Goal: Transaction & Acquisition: Purchase product/service

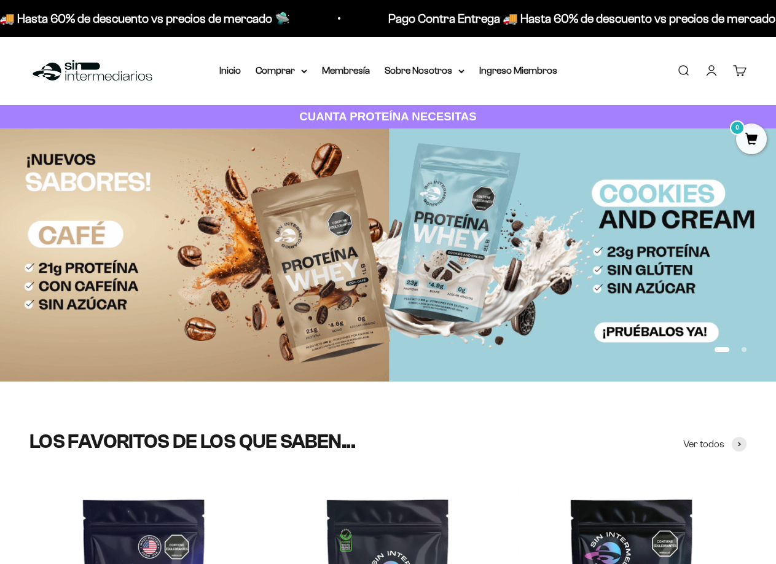
click at [705, 77] on link "Iniciar sesión" at bounding box center [712, 71] width 14 height 14
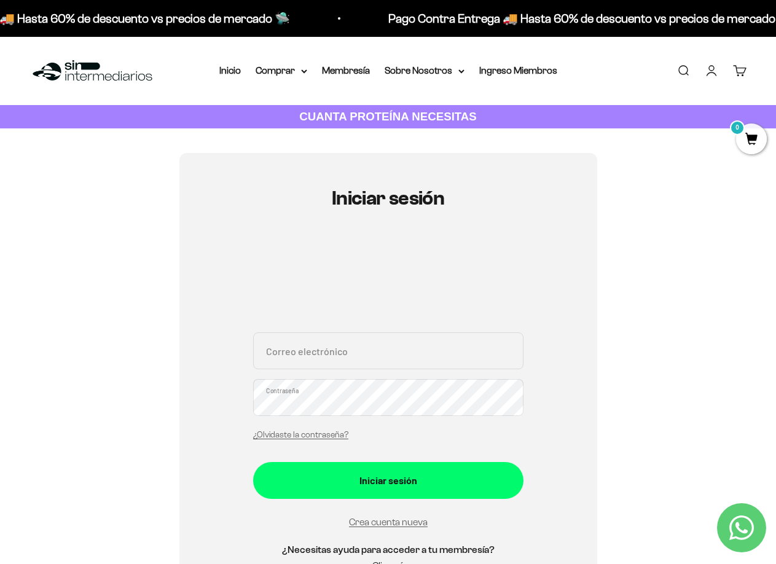
type input "[EMAIL_ADDRESS][DOMAIN_NAME]"
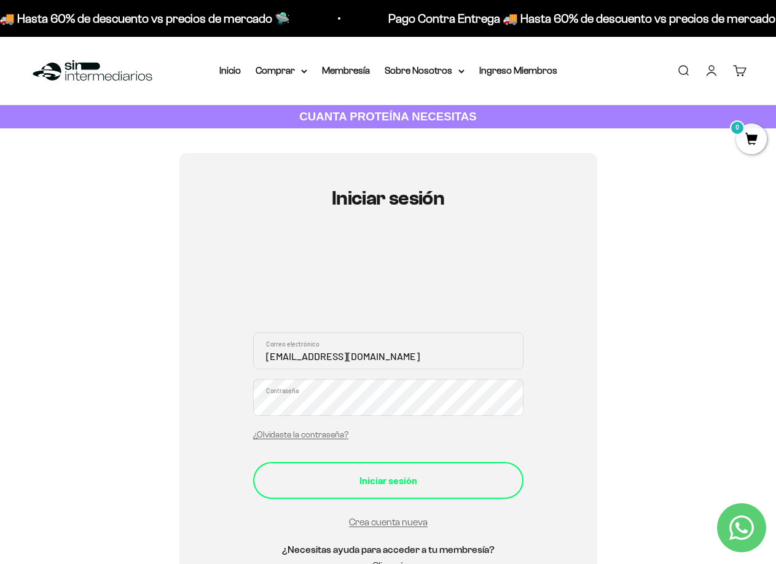
click at [438, 483] on div "Iniciar sesión" at bounding box center [388, 481] width 221 height 16
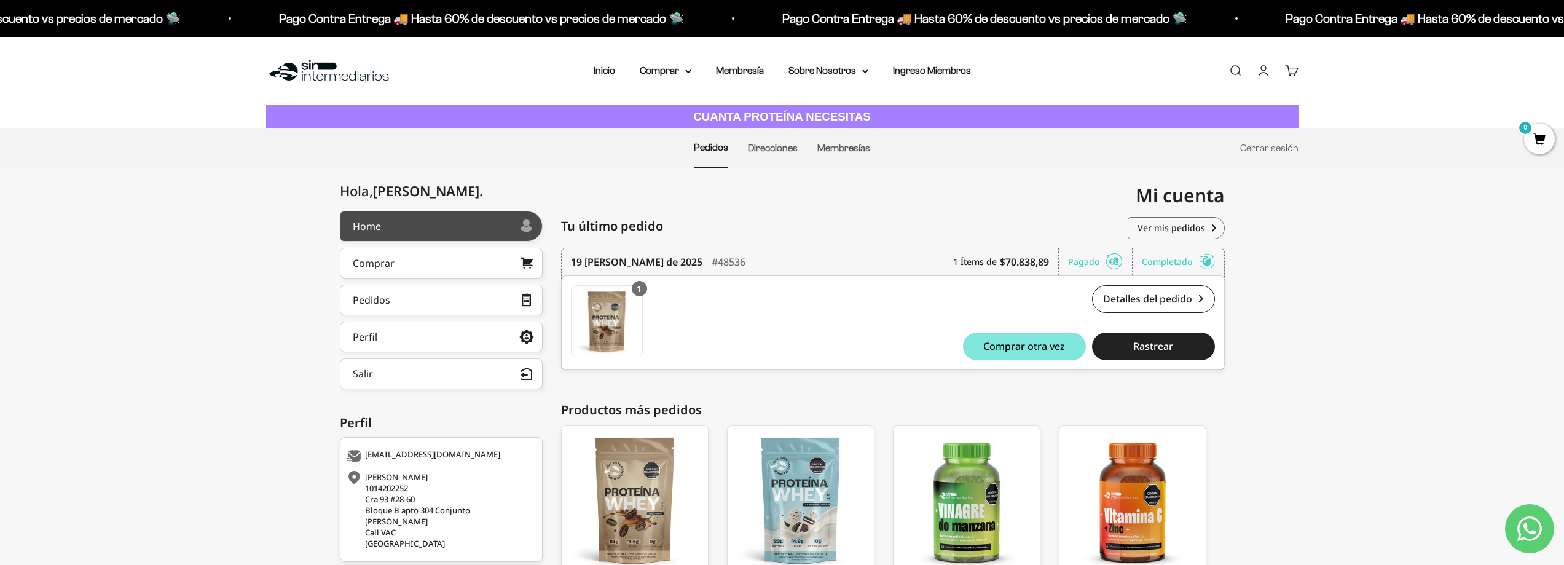
click at [401, 233] on link "Home" at bounding box center [441, 226] width 203 height 31
click at [690, 78] on summary "Comprar" at bounding box center [666, 71] width 52 height 16
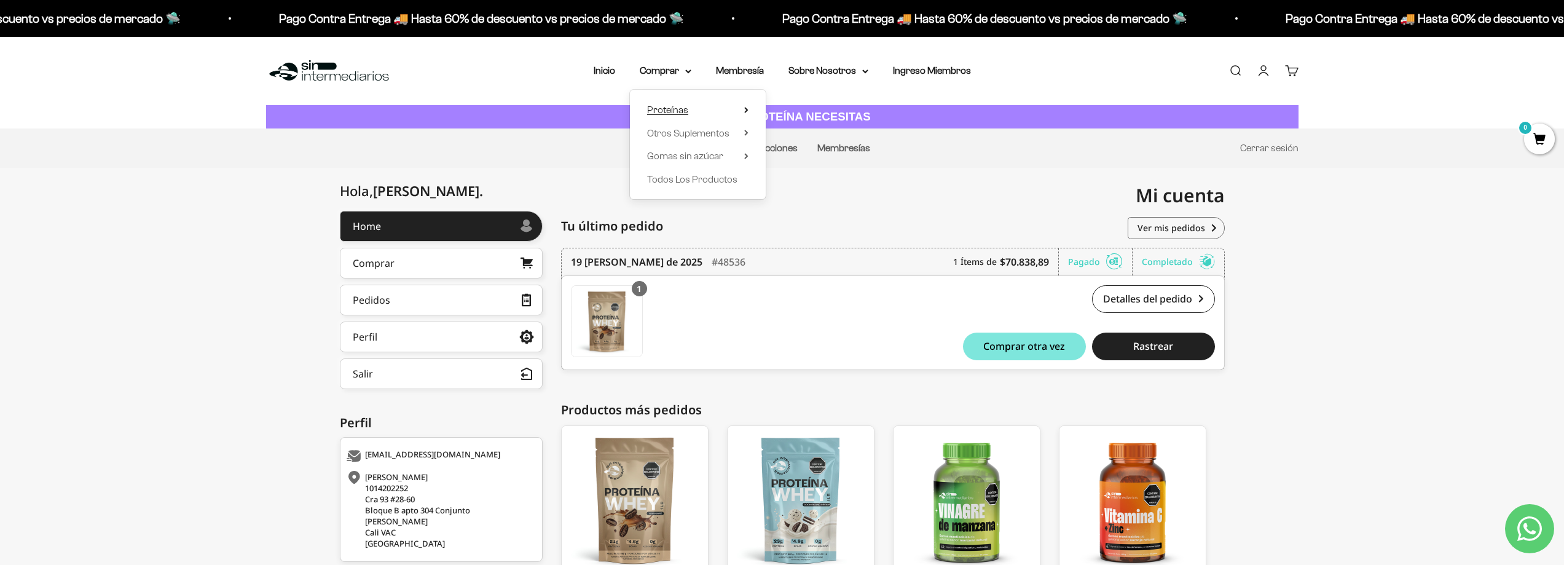
click at [696, 109] on summary "Proteínas" at bounding box center [697, 110] width 101 height 16
click at [783, 140] on span "Whey" at bounding box center [795, 133] width 25 height 16
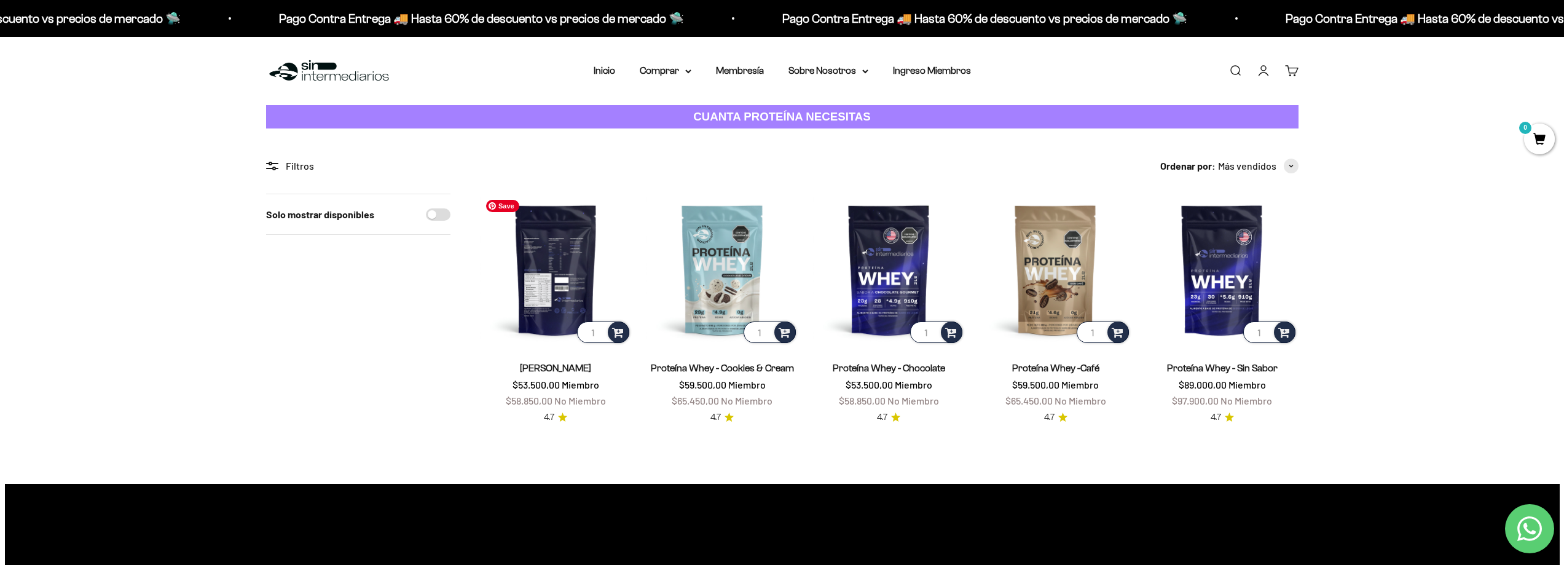
click at [547, 261] on img at bounding box center [556, 270] width 152 height 152
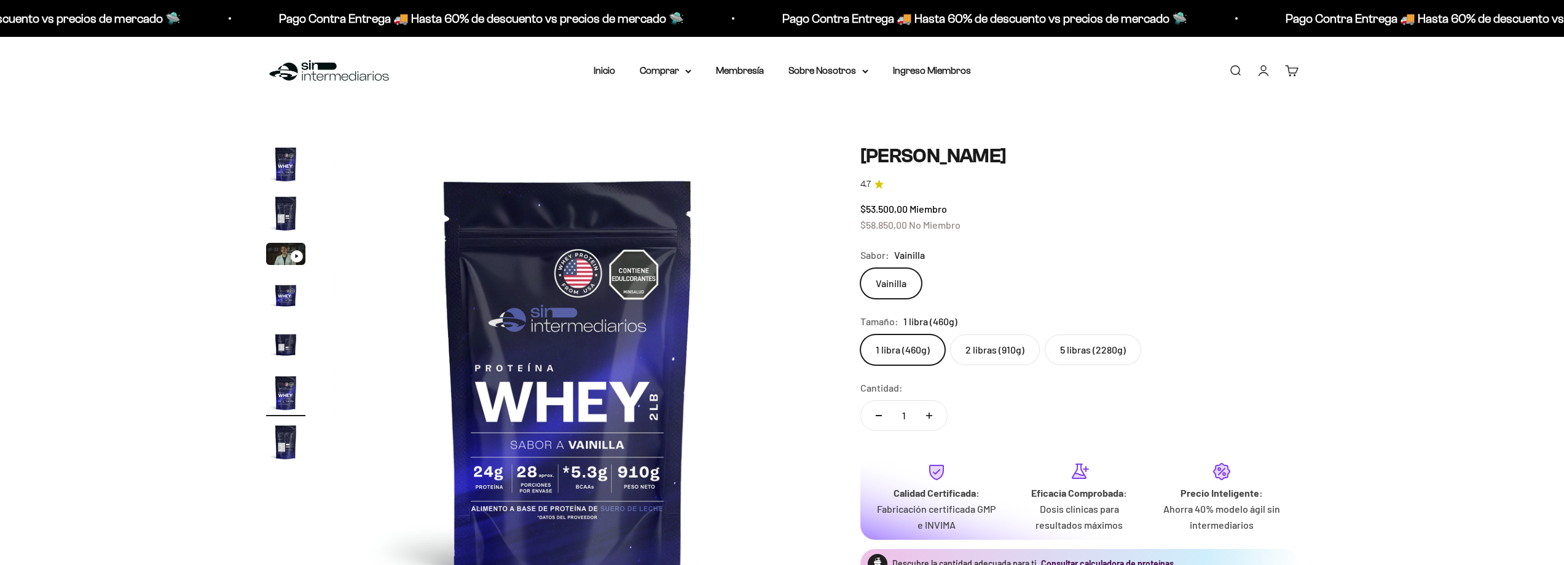
scroll to position [0, 2407]
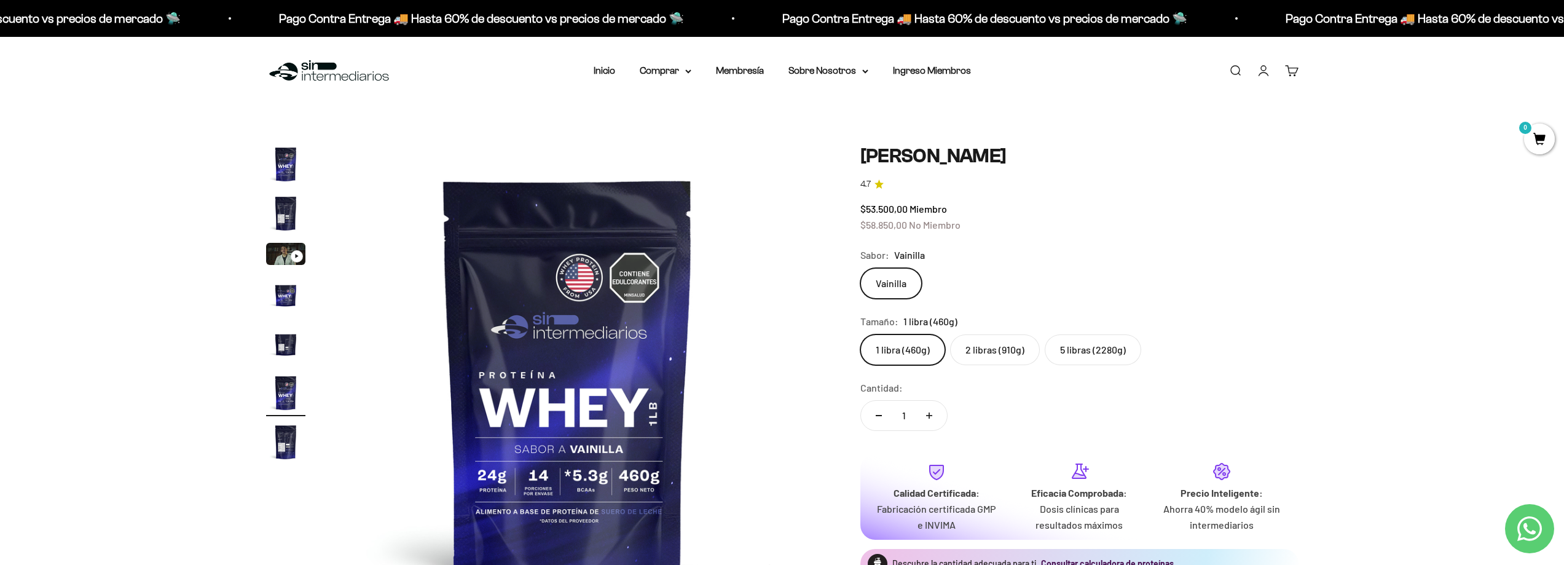
click at [974, 345] on label "2 libras (910g)" at bounding box center [995, 349] width 90 height 31
click at [860, 334] on input "2 libras (910g)" at bounding box center [860, 334] width 1 height 1
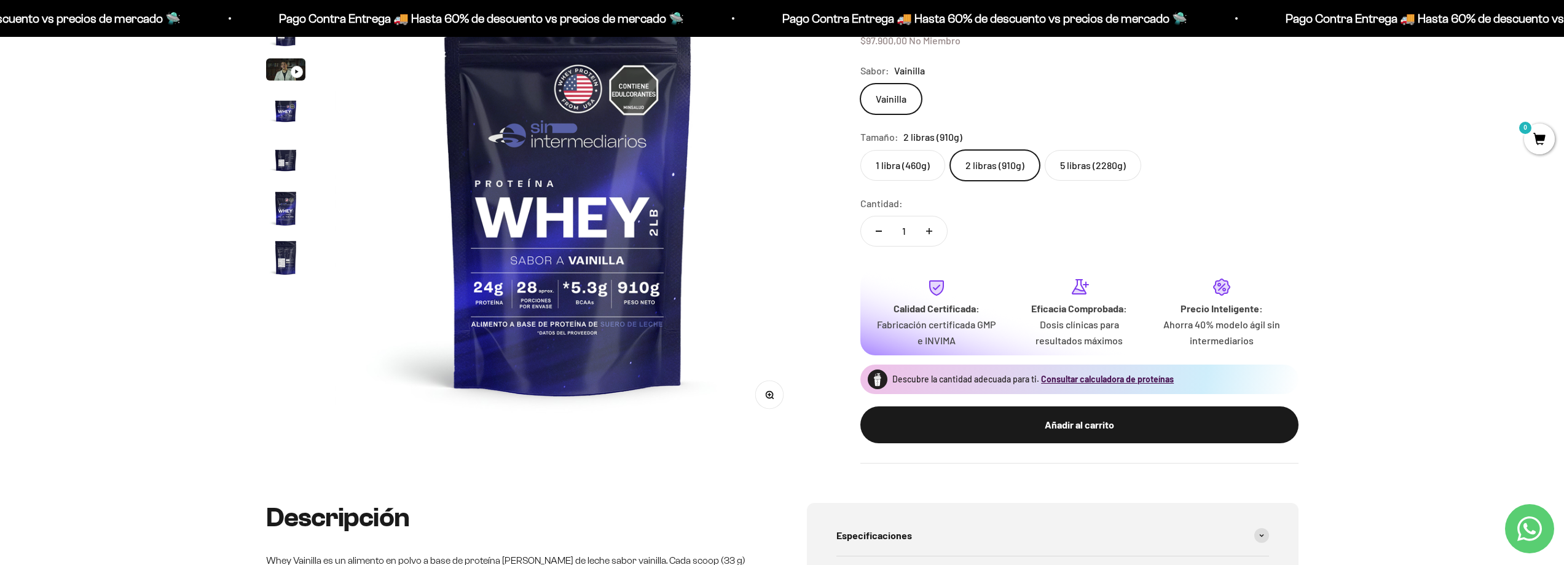
scroll to position [246, 0]
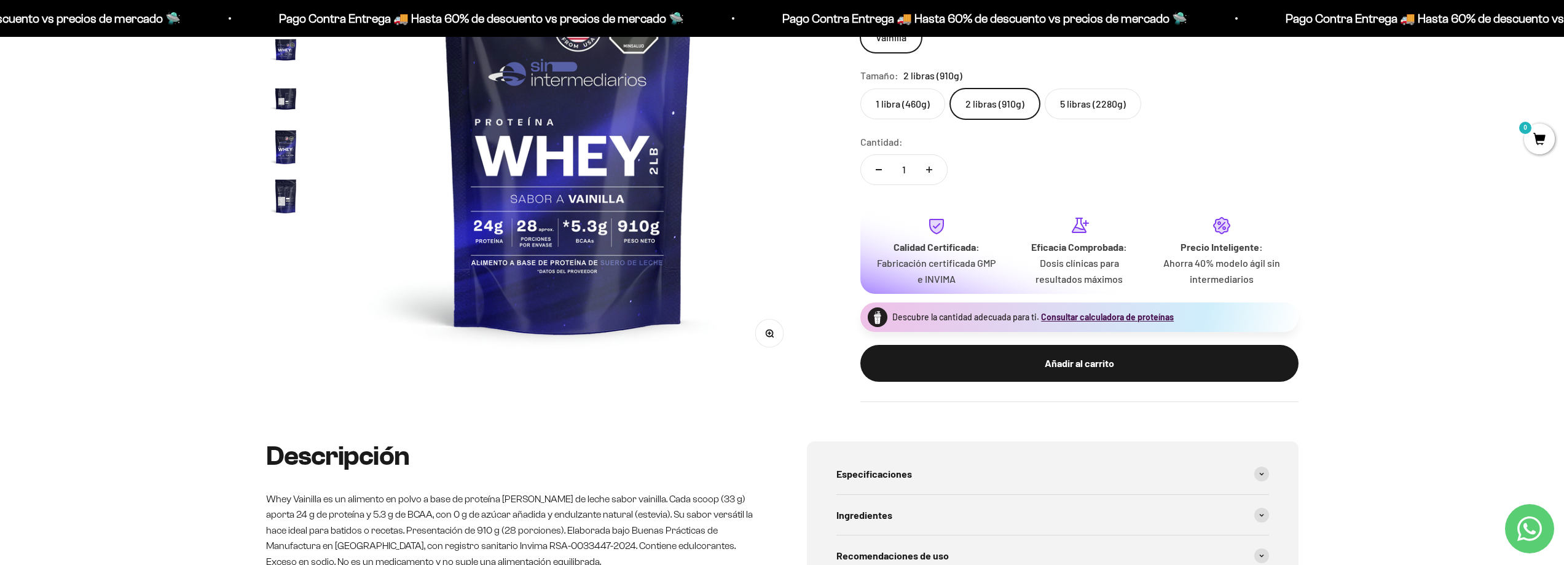
drag, startPoint x: 1140, startPoint y: 319, endPoint x: 1106, endPoint y: 309, distance: 34.6
click at [1106, 309] on div "Descubre la cantidad adecuada para ti. Consultar calculadora de proteínas" at bounding box center [1020, 317] width 321 height 30
click at [1112, 318] on button "Consultar calculadora de proteínas" at bounding box center [1107, 317] width 133 height 12
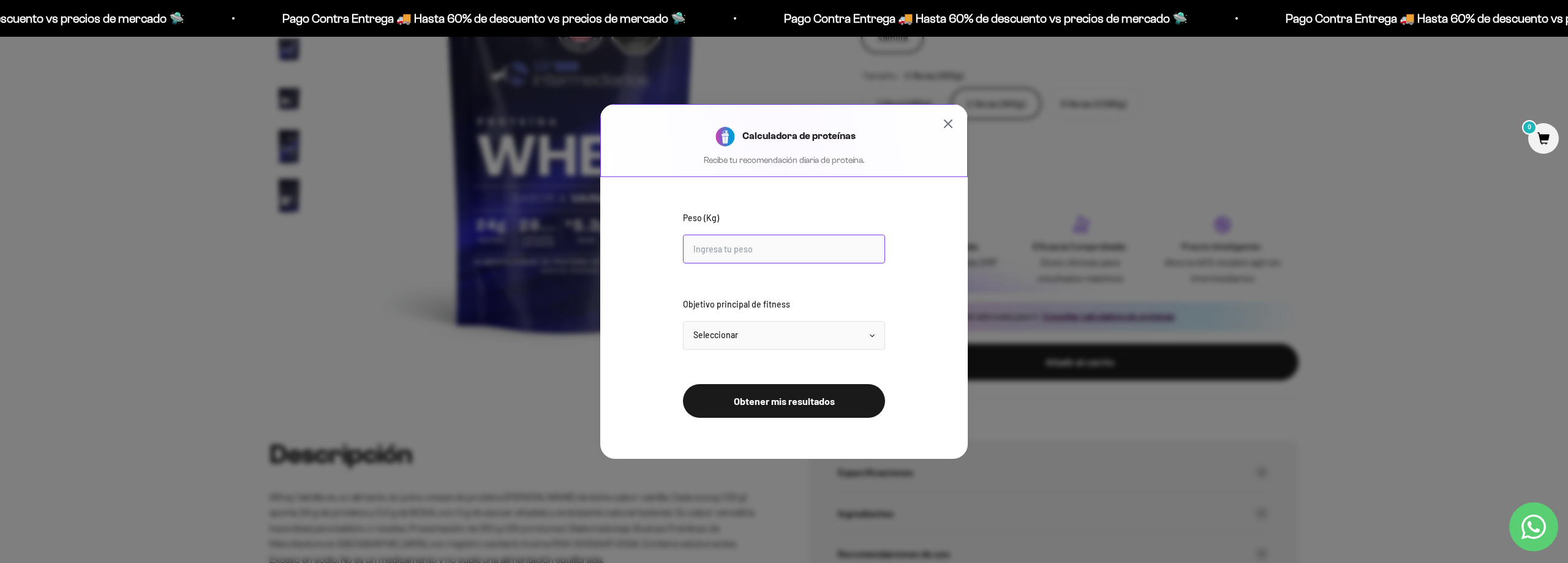
click at [746, 254] on input "Peso (Kg)" at bounding box center [784, 248] width 202 height 29
type input "7"
type input "60"
click at [805, 335] on select "Seleccionar Mantener peso Perder grasa Ganar músculo" at bounding box center [784, 335] width 202 height 29
select select "lose"
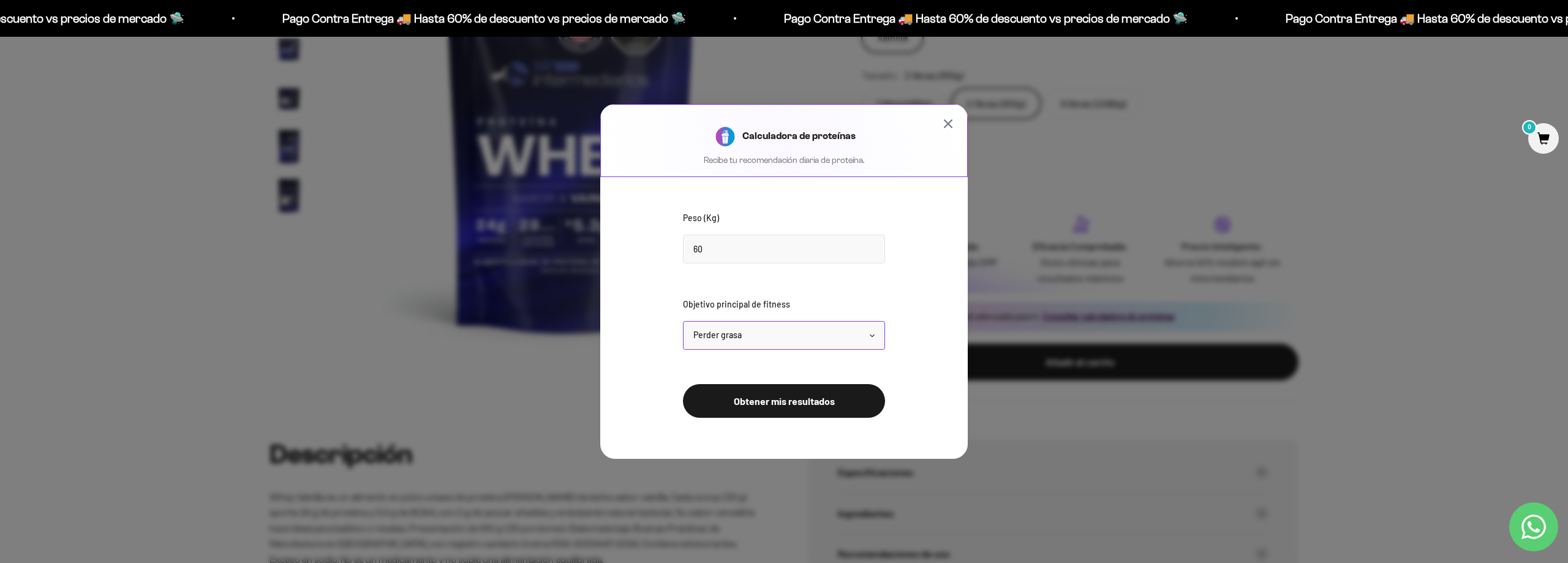
click at [683, 321] on select "Seleccionar Mantener peso Perder grasa Ganar músculo" at bounding box center [784, 335] width 202 height 29
click at [788, 410] on button "Obtener mis resultados" at bounding box center [784, 401] width 202 height 34
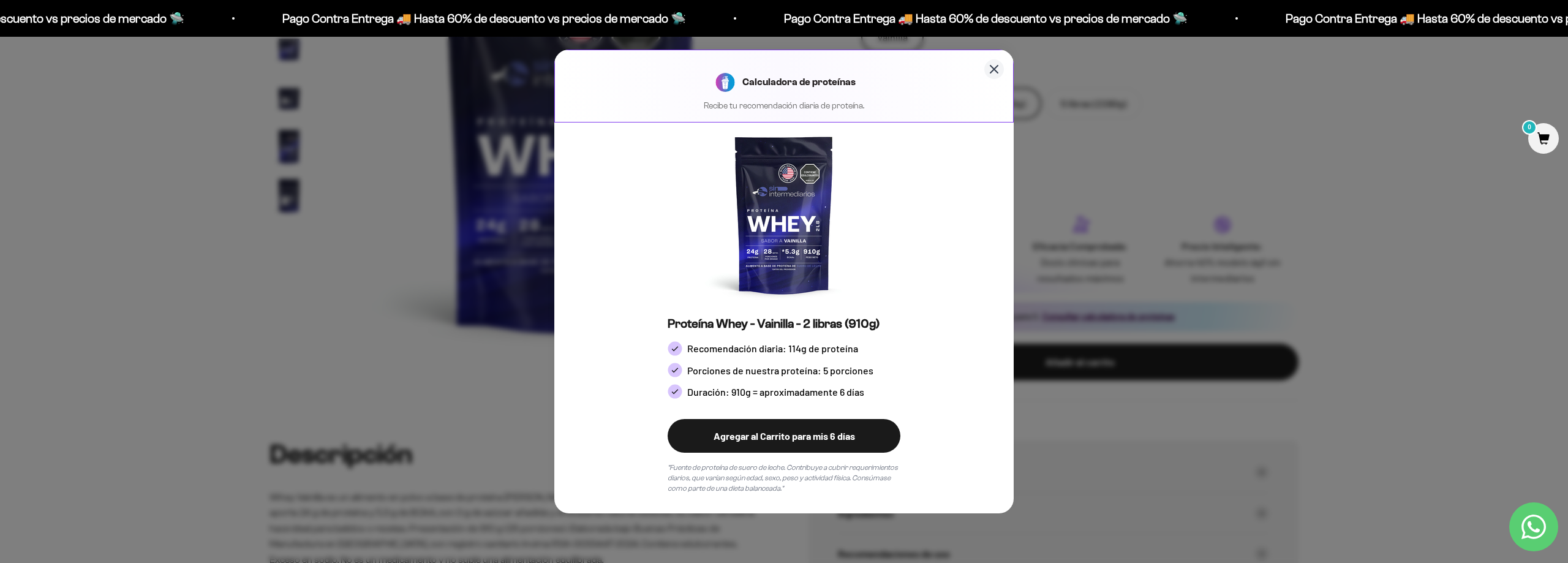
click at [991, 72] on icon "Cerrar calculadora" at bounding box center [994, 69] width 15 height 15
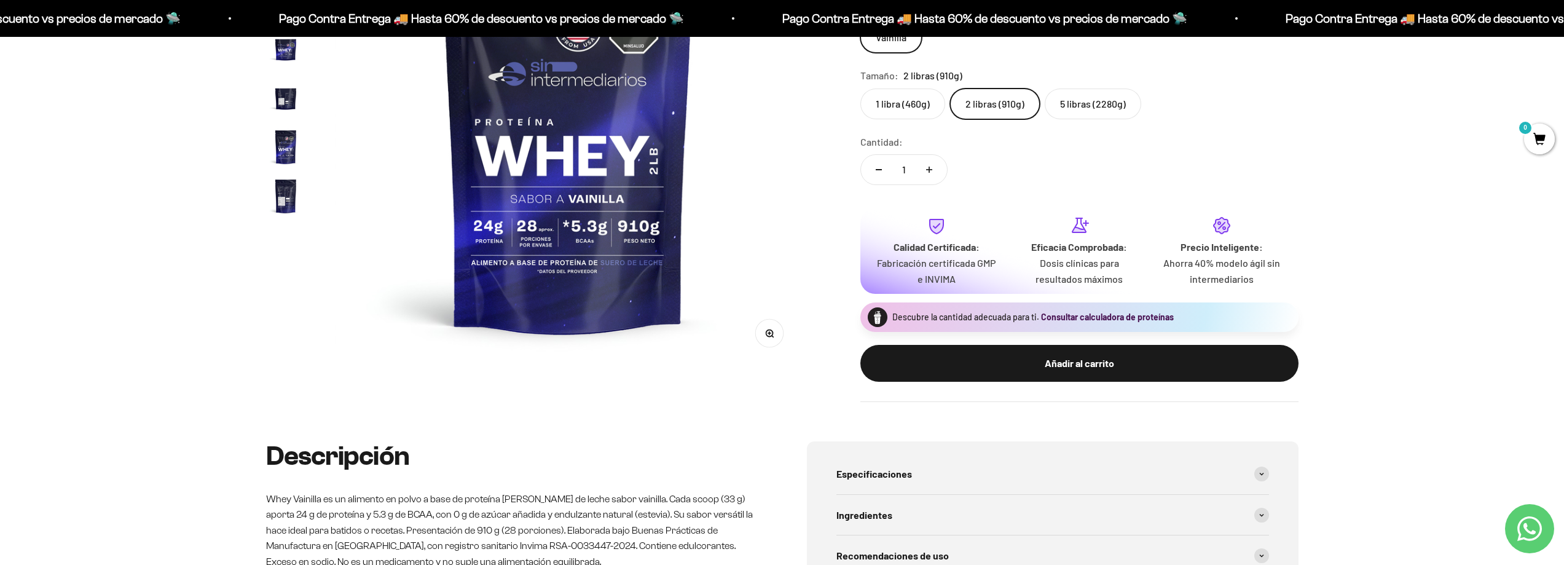
click at [1094, 317] on button "Consultar calculadora de proteínas" at bounding box center [1107, 317] width 133 height 12
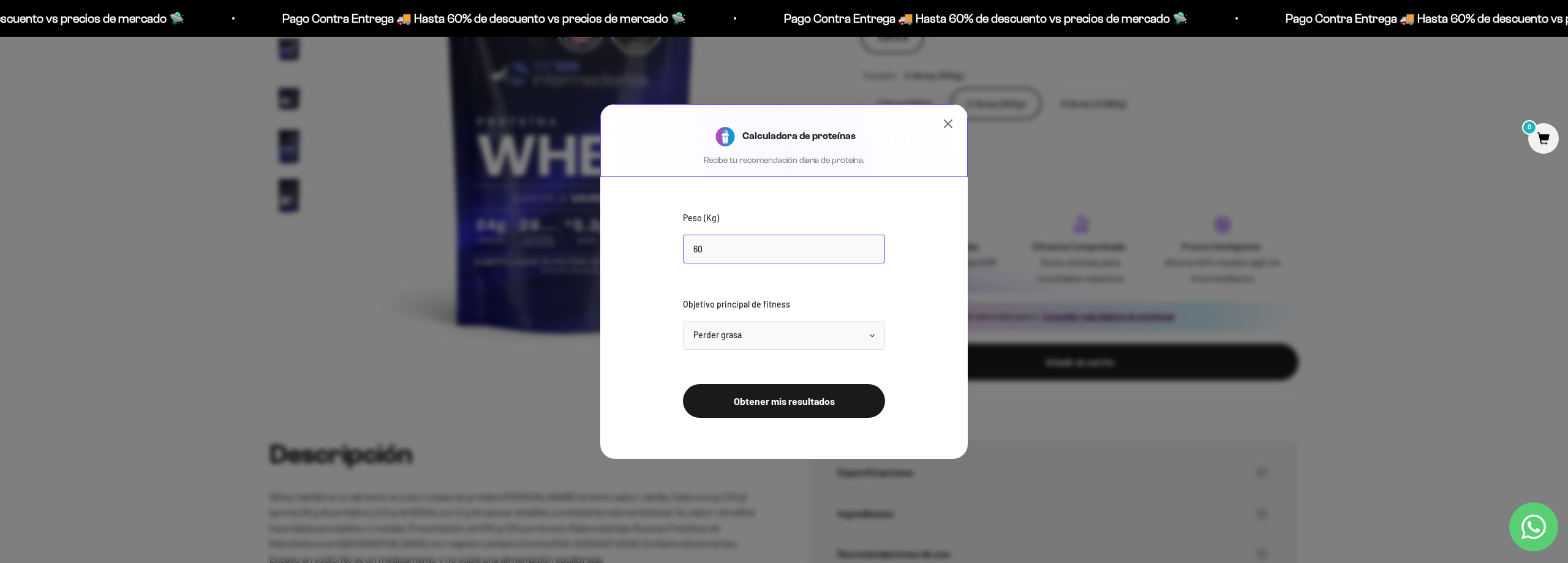
click at [774, 244] on input "60" at bounding box center [784, 248] width 202 height 29
type input "70"
click at [805, 328] on select "Seleccionar Mantener peso Perder grasa Ganar músculo" at bounding box center [784, 335] width 202 height 29
select select "gain"
click at [683, 321] on select "Seleccionar Mantener peso Perder grasa Ganar músculo" at bounding box center [784, 335] width 202 height 29
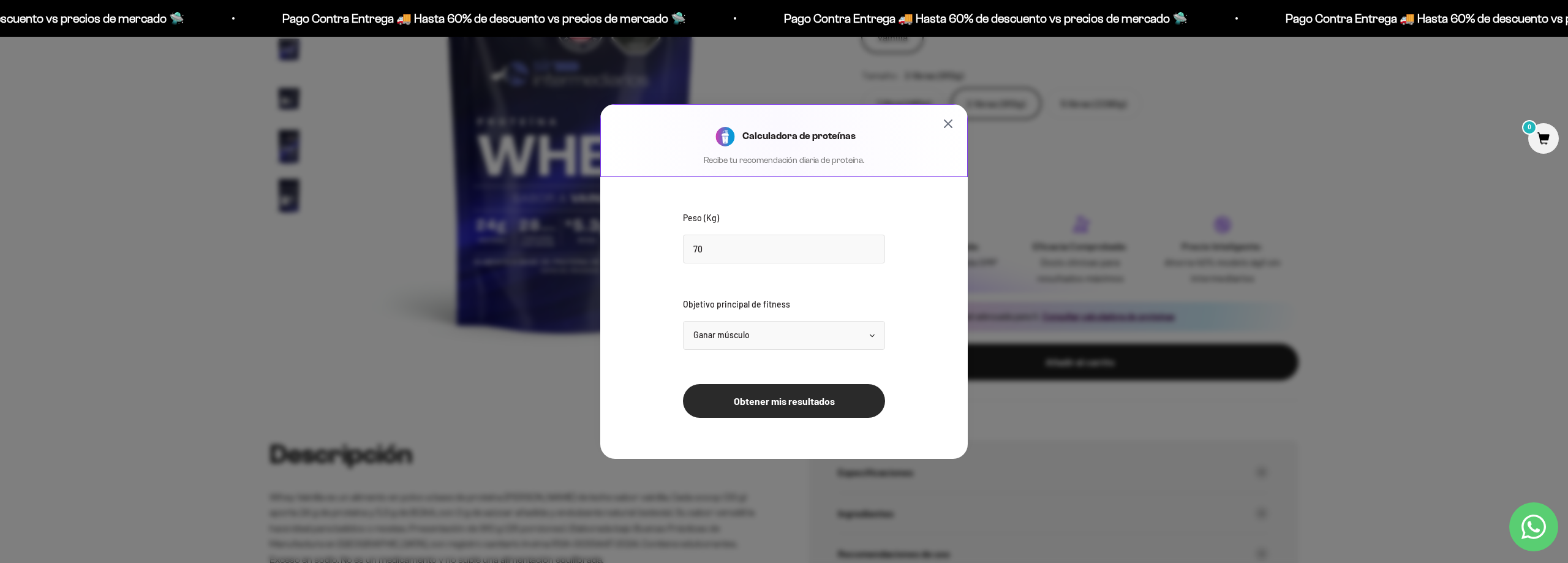
click at [755, 405] on button "Obtener mis resultados" at bounding box center [784, 401] width 202 height 34
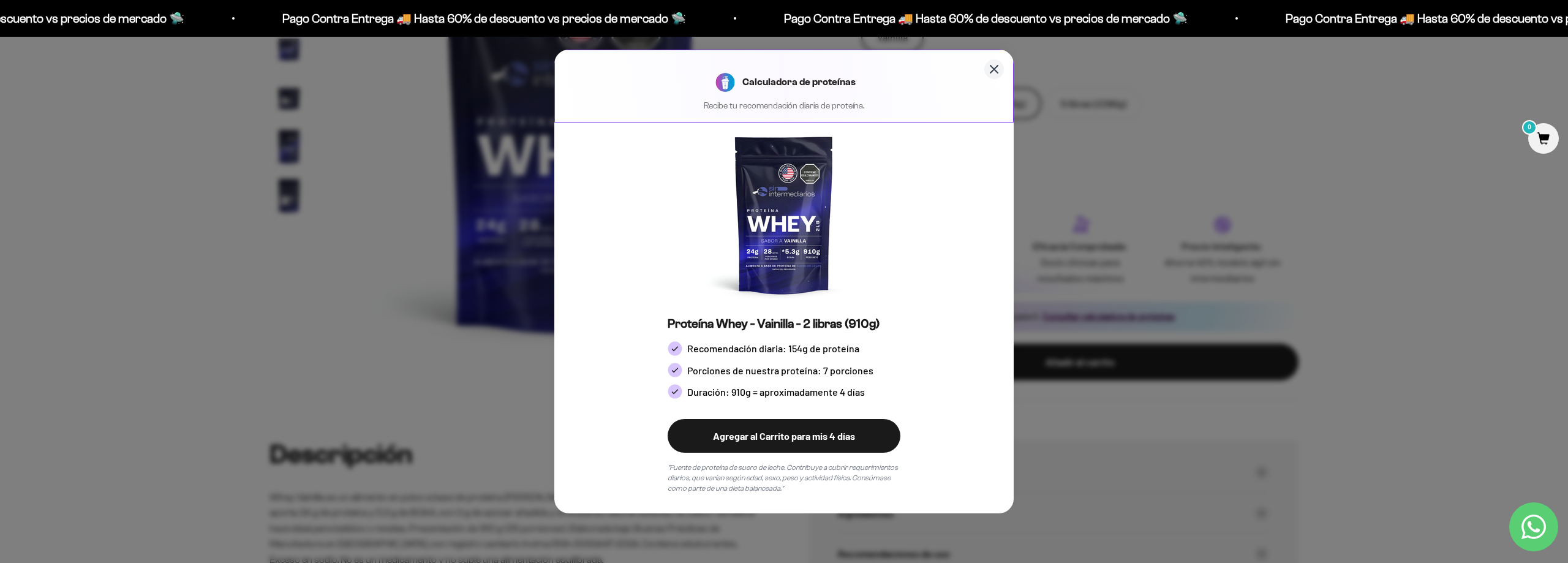
click at [991, 71] on icon "Cerrar calculadora" at bounding box center [994, 69] width 15 height 15
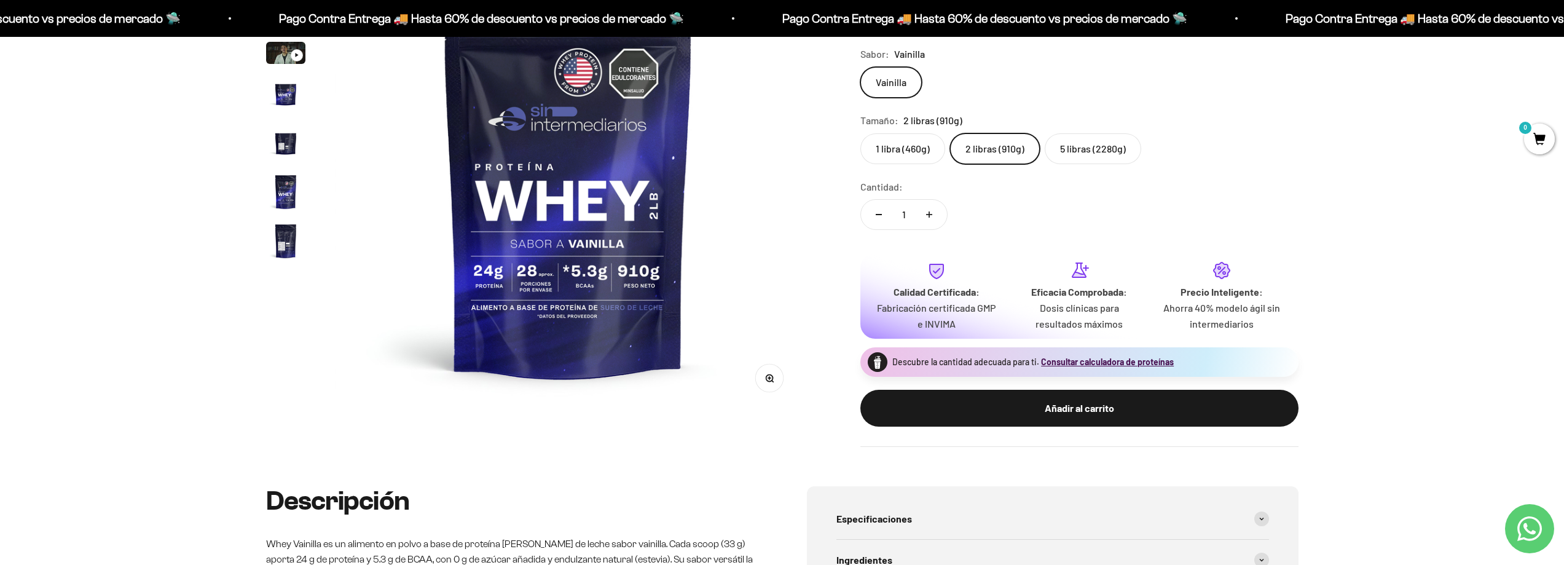
scroll to position [184, 0]
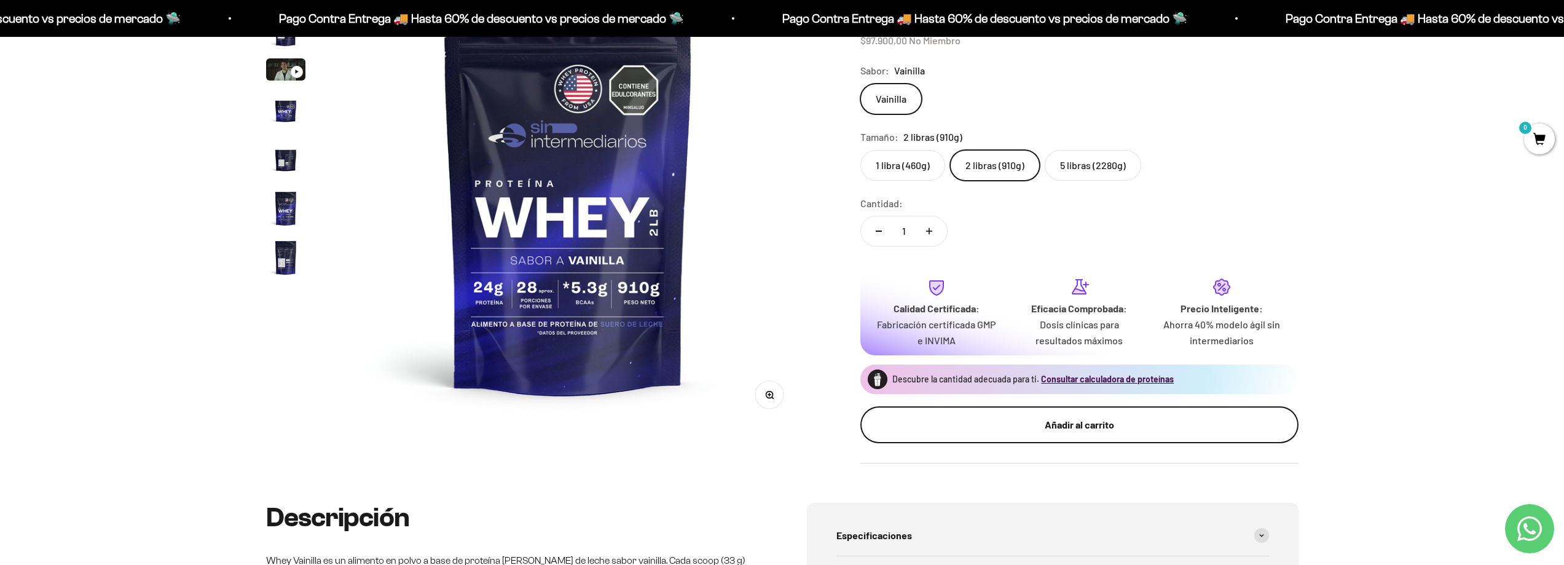
click at [998, 428] on div "Añadir al carrito" at bounding box center [1079, 425] width 389 height 16
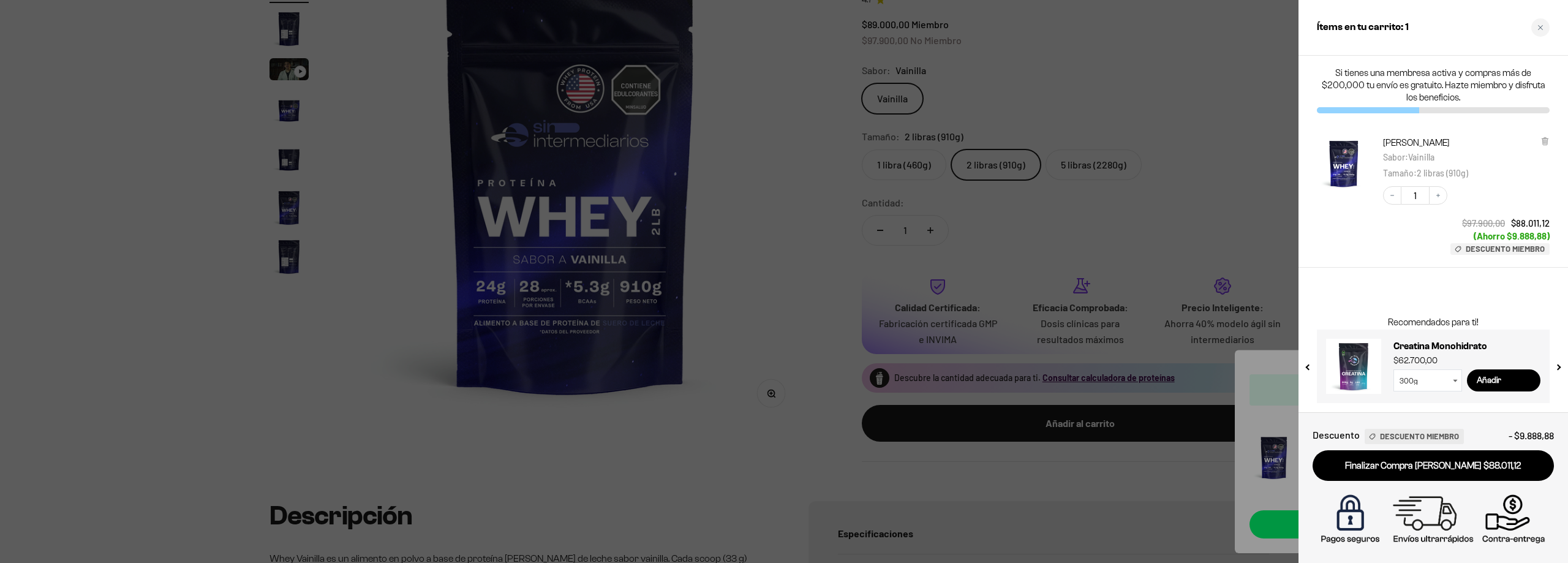
click at [772, 406] on div at bounding box center [784, 281] width 1568 height 563
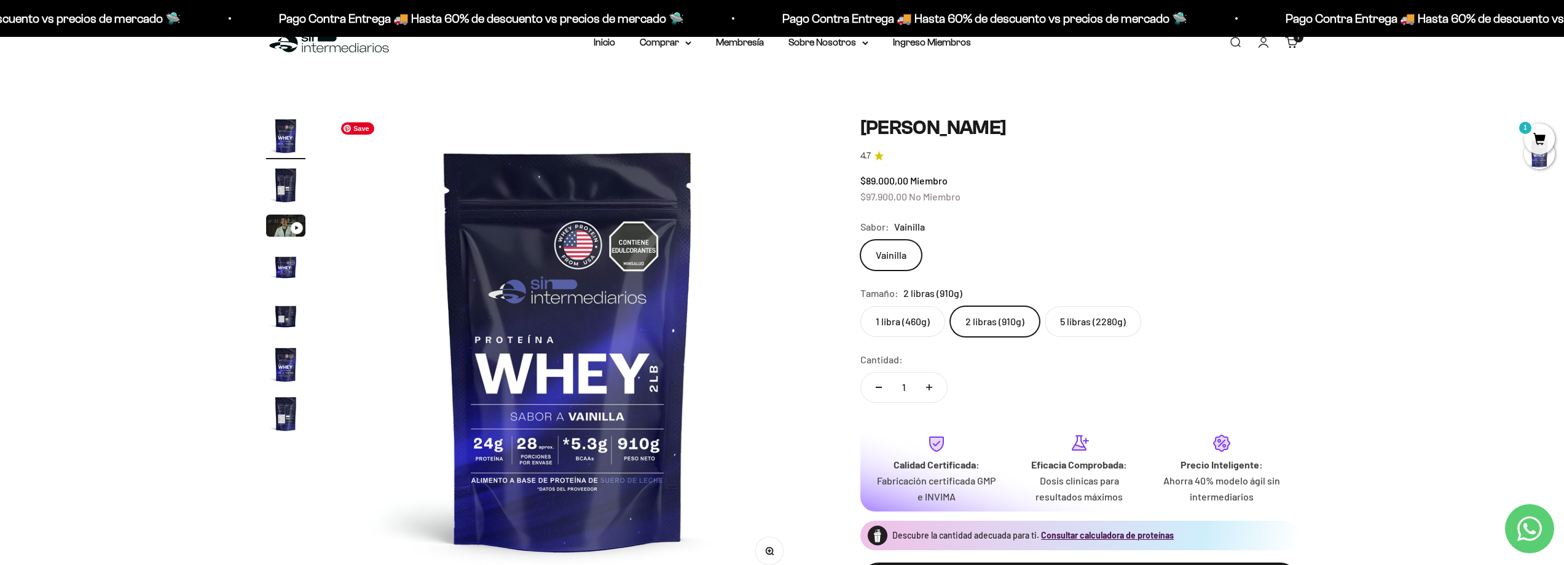
scroll to position [0, 0]
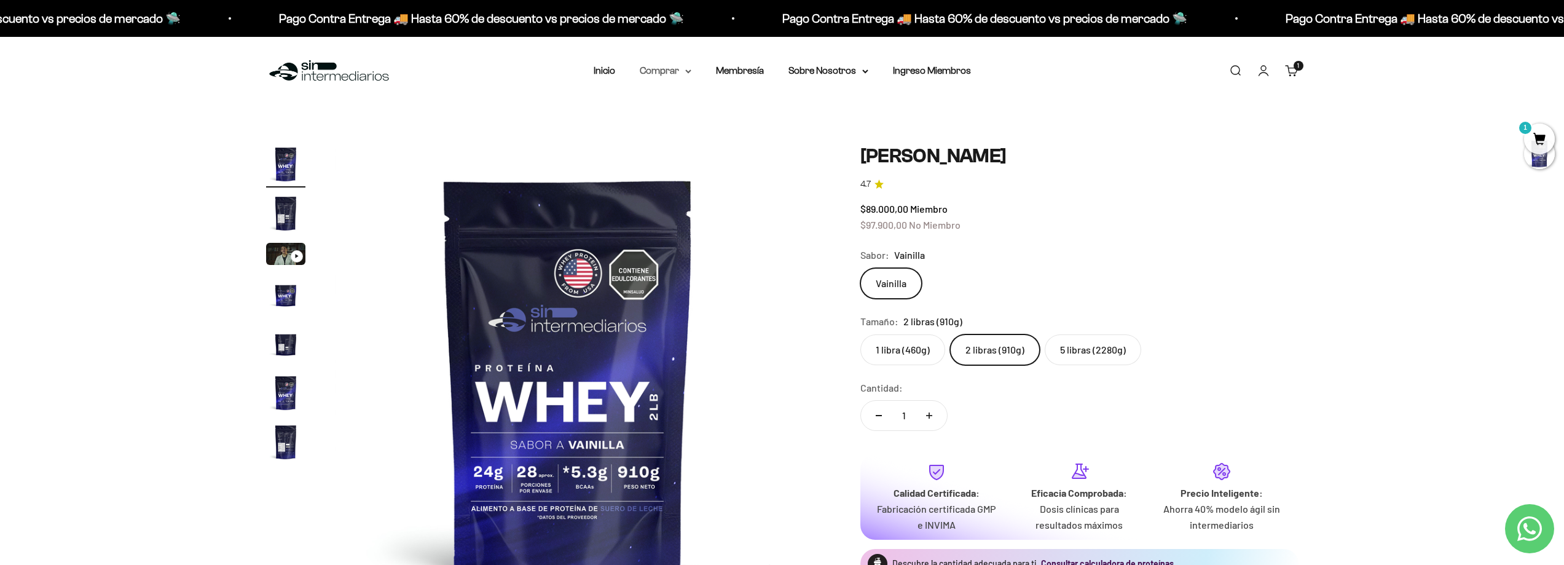
click at [665, 73] on summary "Comprar" at bounding box center [666, 71] width 52 height 16
click at [685, 132] on span "Otros Suplementos" at bounding box center [688, 133] width 82 height 10
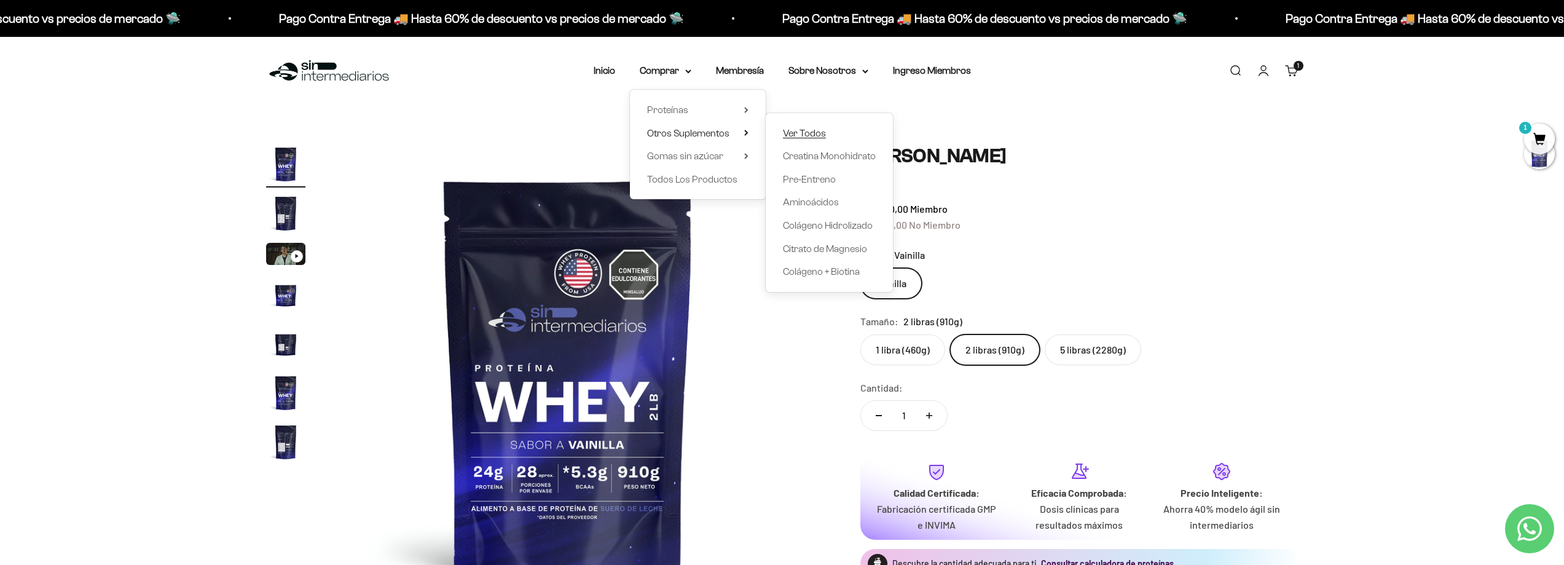
click at [795, 135] on span "Ver Todos" at bounding box center [804, 133] width 43 height 10
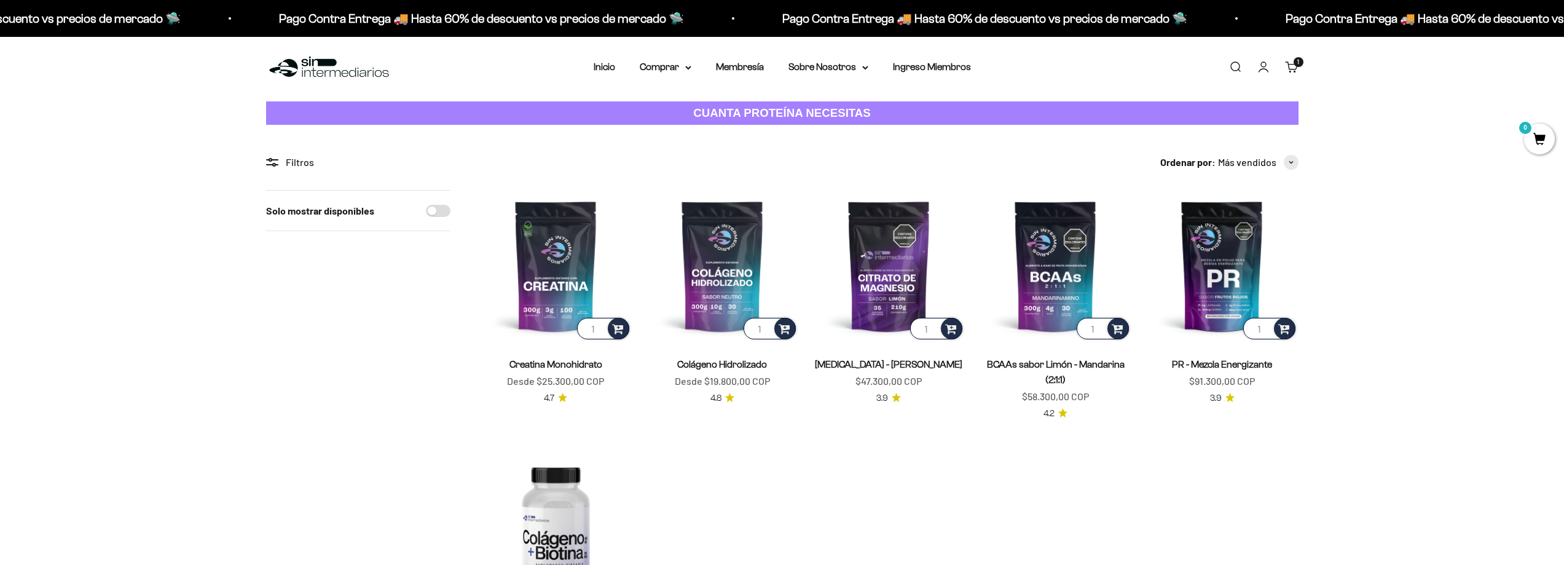
scroll to position [123, 0]
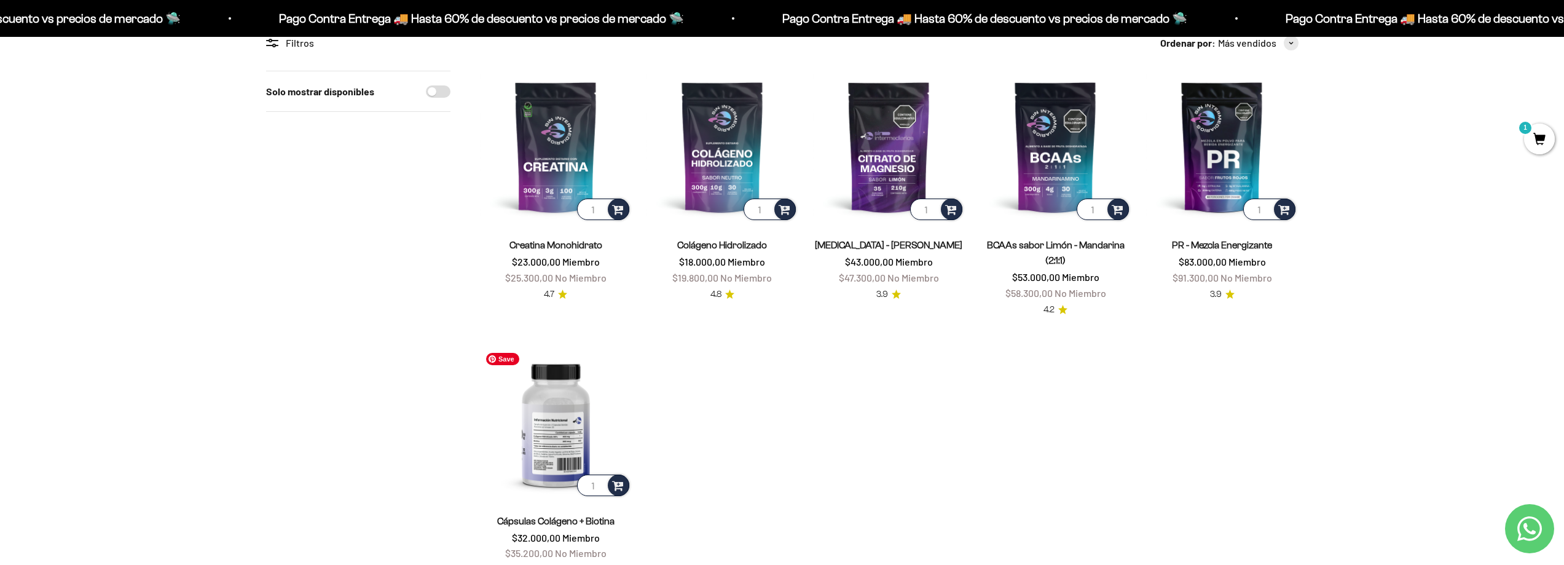
click at [553, 410] on img at bounding box center [556, 423] width 152 height 152
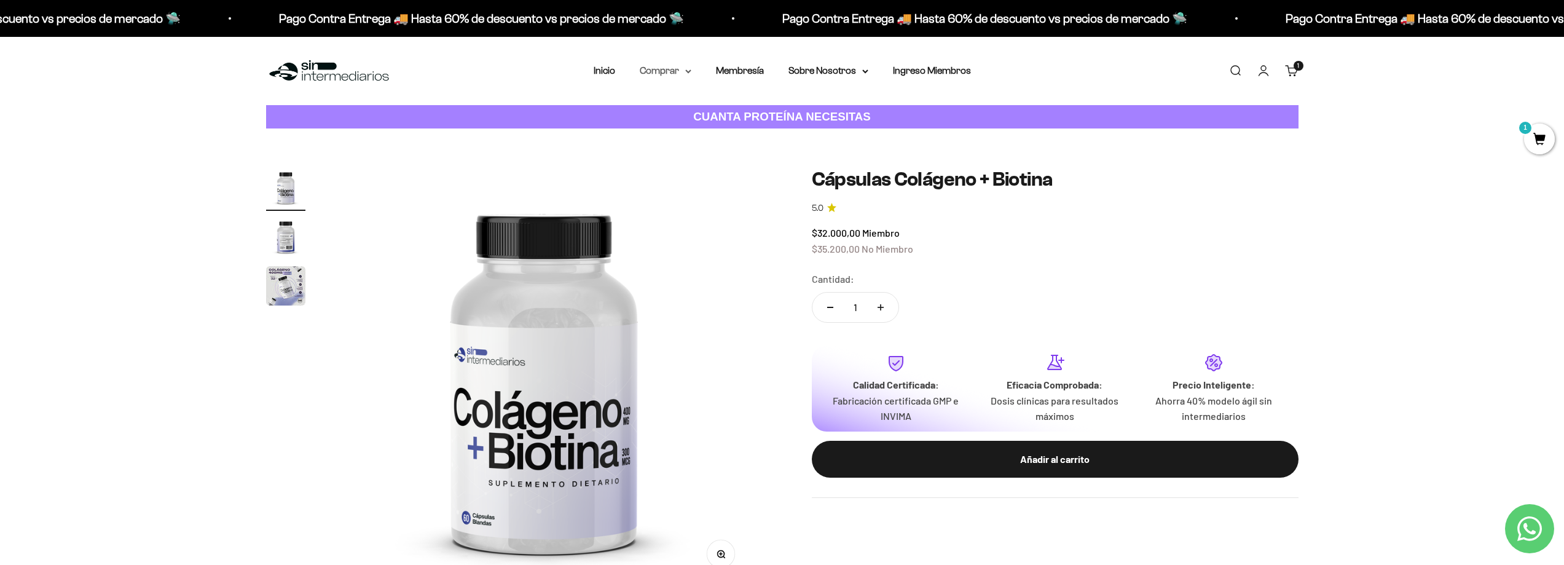
click at [672, 76] on summary "Comprar" at bounding box center [666, 71] width 52 height 16
click at [696, 157] on span "Gomas sin azúcar" at bounding box center [685, 156] width 76 height 10
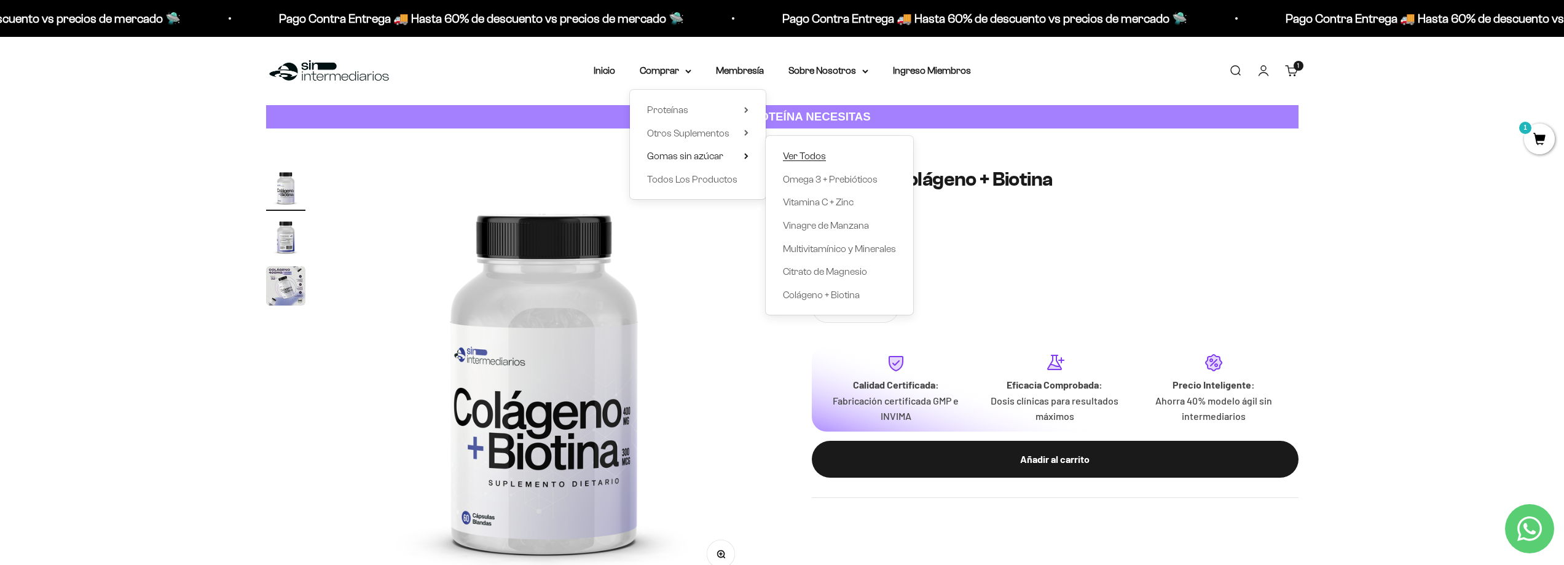
click at [784, 159] on span "Ver Todos" at bounding box center [804, 156] width 43 height 10
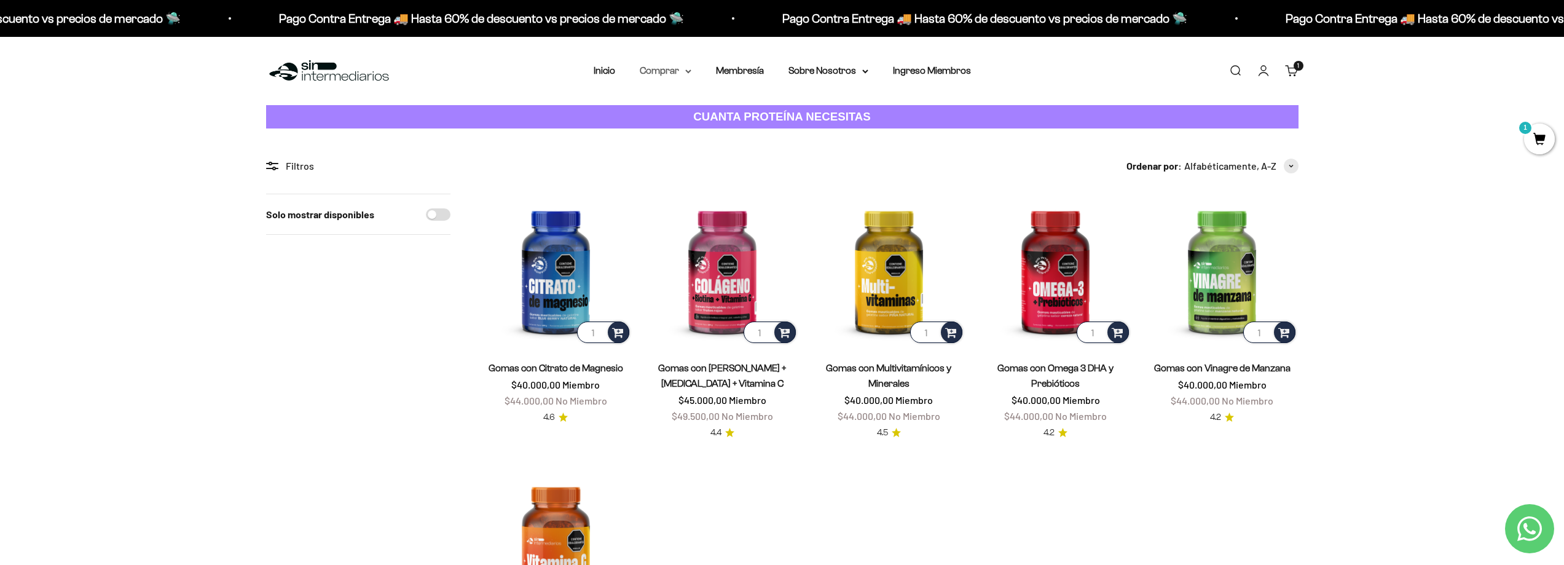
click at [672, 69] on summary "Comprar" at bounding box center [666, 71] width 52 height 16
click at [695, 178] on span "Todos Los Productos" at bounding box center [692, 179] width 90 height 10
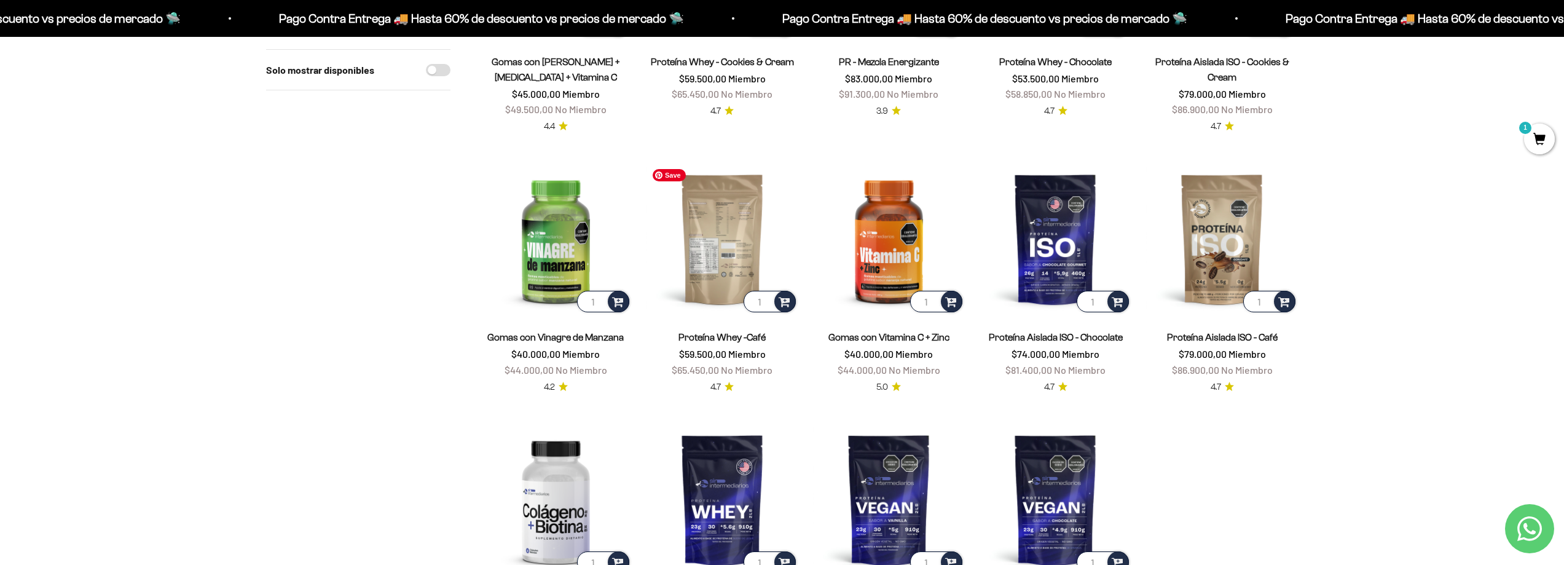
scroll to position [860, 0]
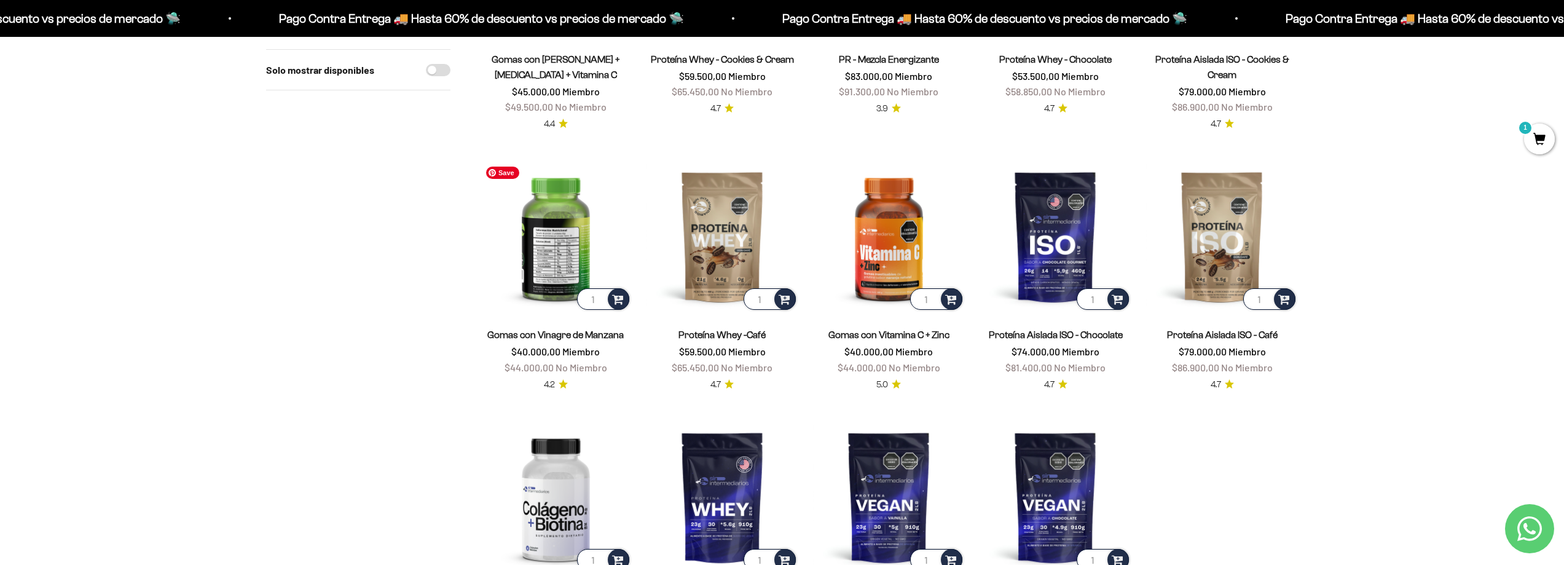
click at [566, 237] on img at bounding box center [556, 236] width 152 height 152
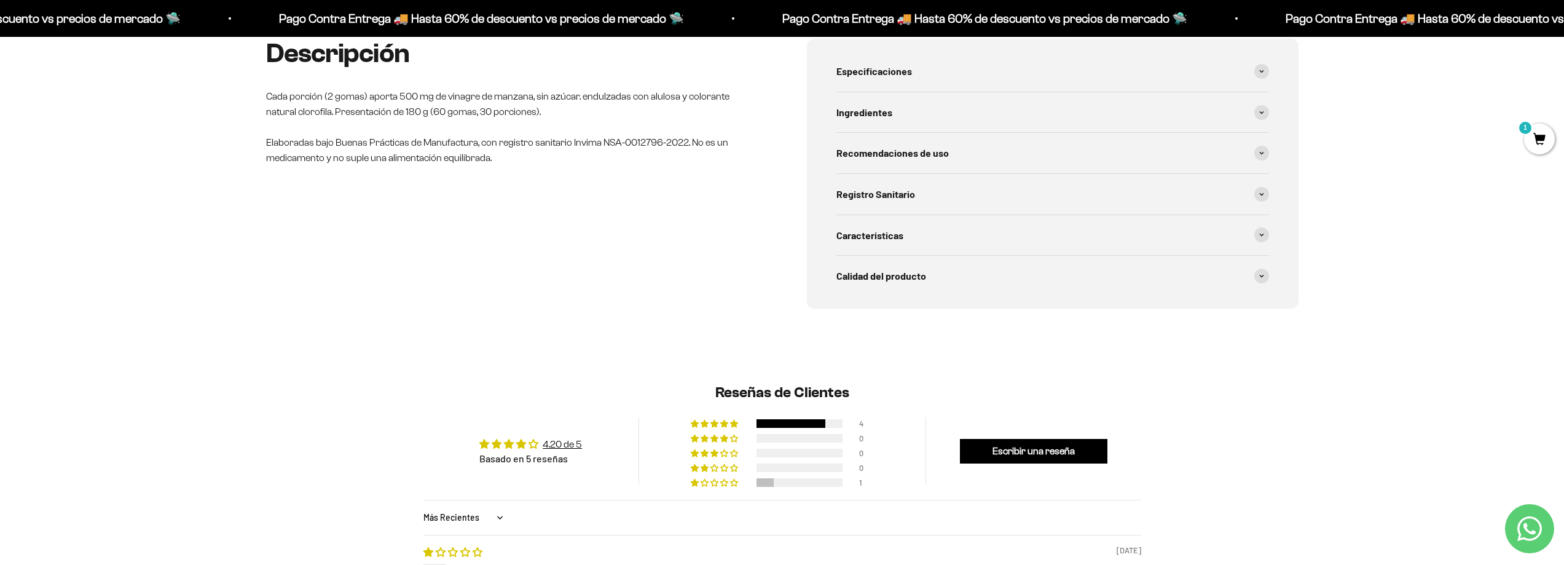
scroll to position [492, 0]
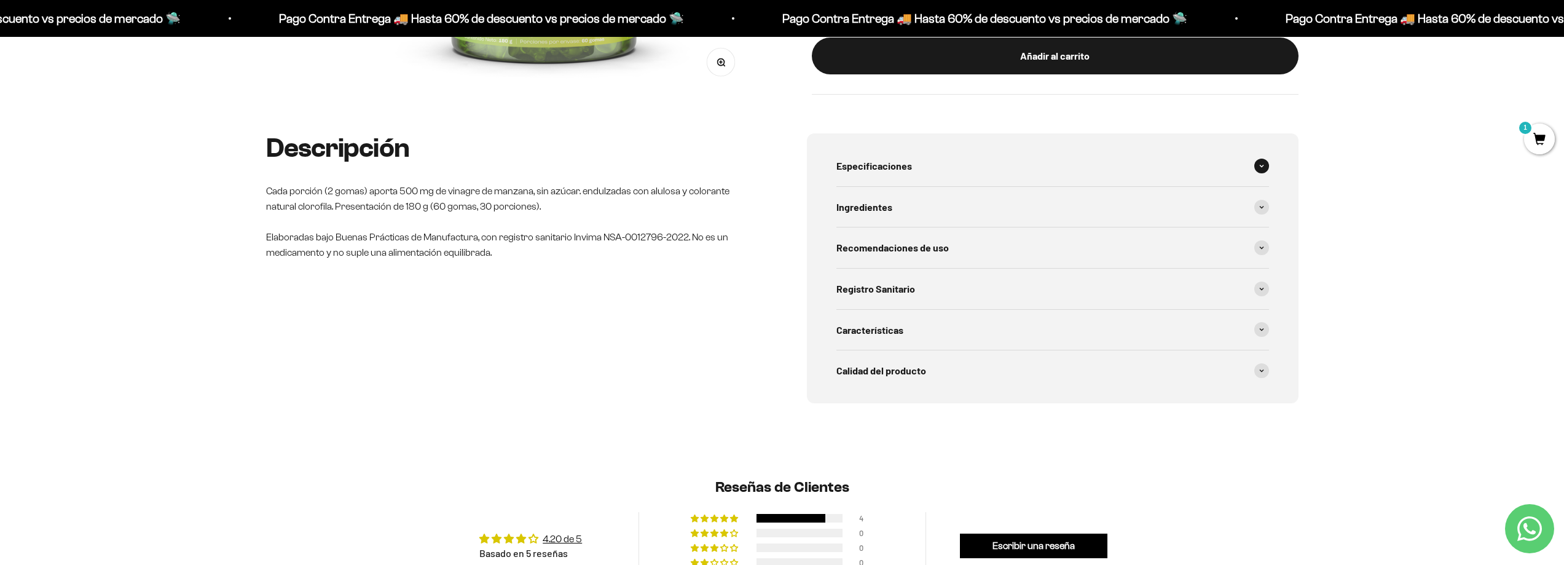
click at [931, 166] on div "Especificaciones" at bounding box center [1053, 166] width 433 height 41
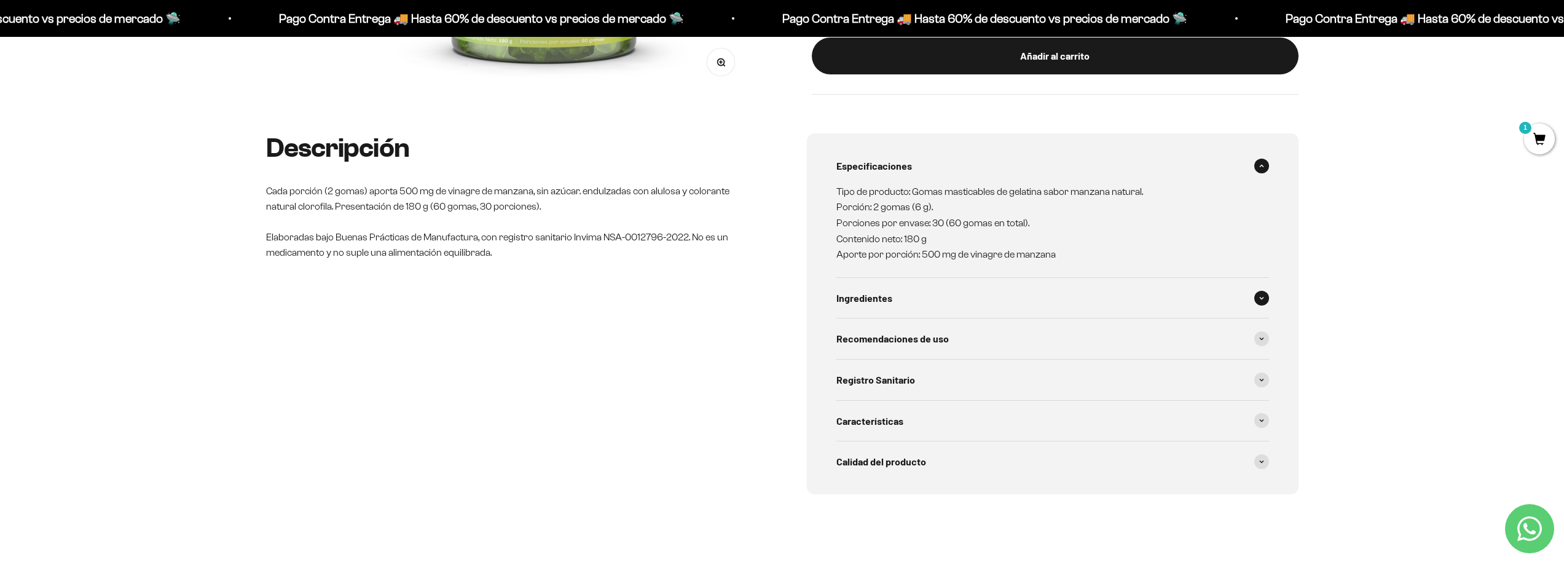
click at [974, 298] on div "Ingredientes" at bounding box center [1053, 298] width 433 height 41
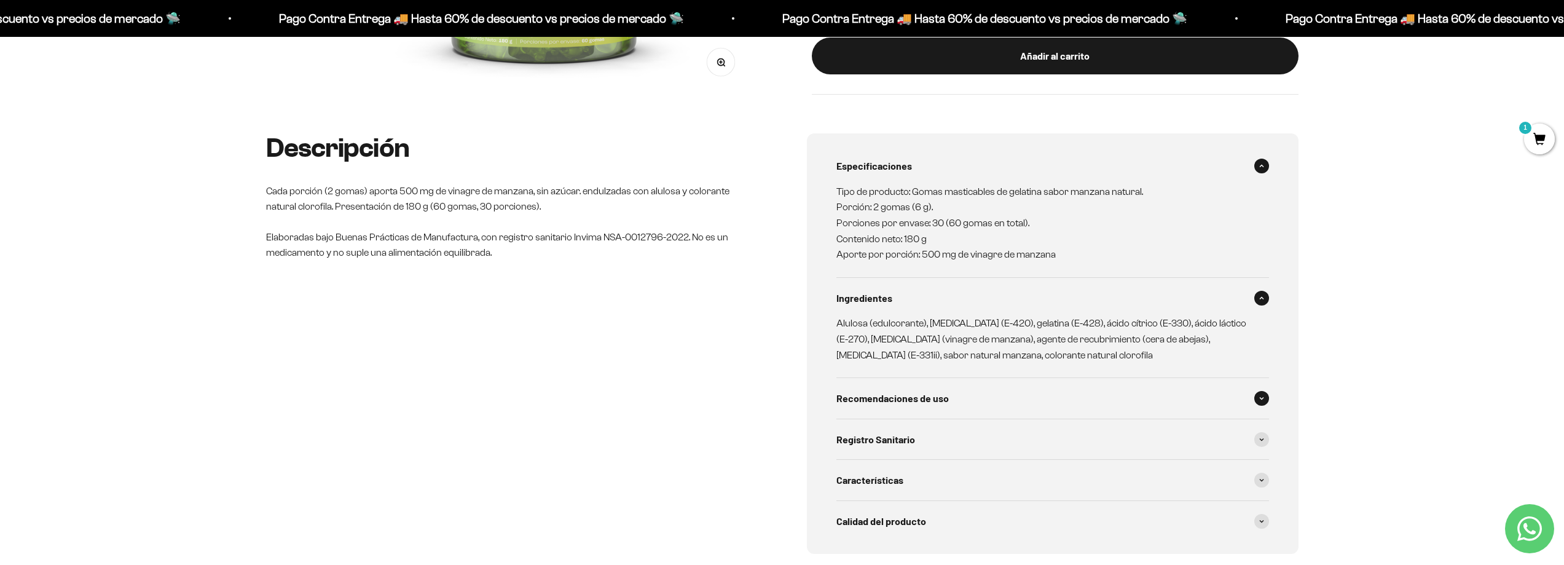
click at [924, 396] on span "Recomendaciones de uso" at bounding box center [893, 398] width 112 height 16
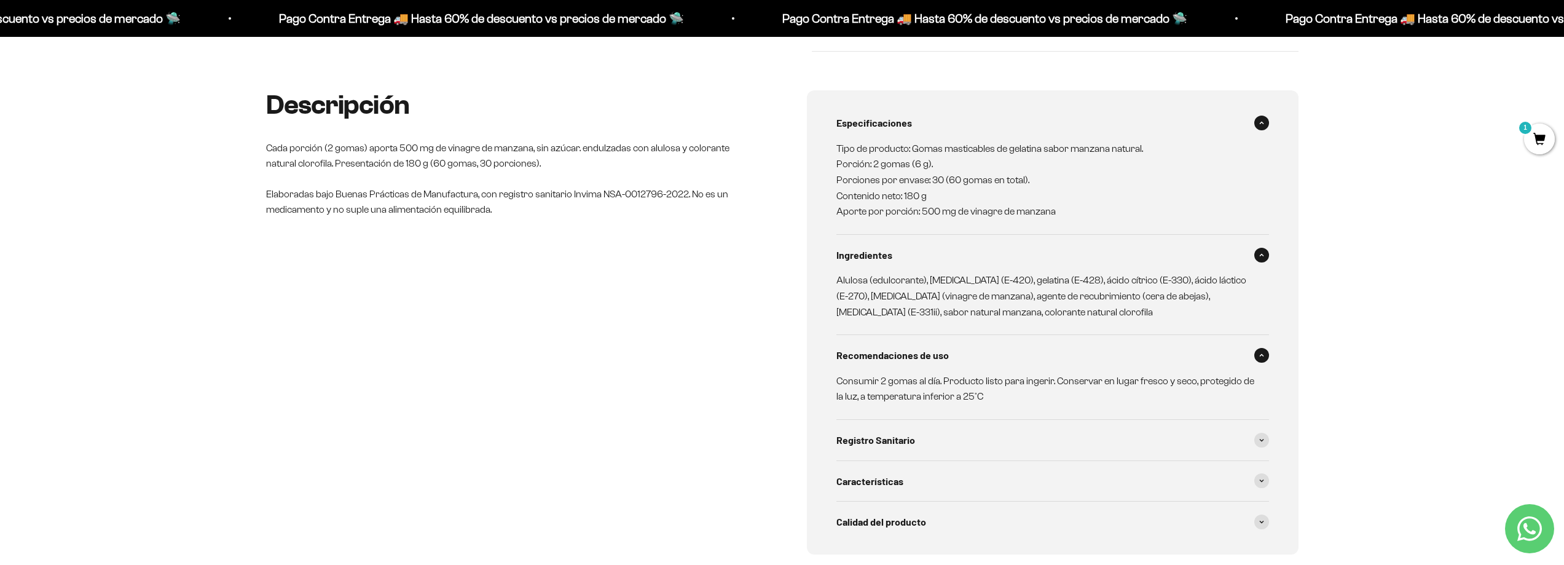
scroll to position [553, 0]
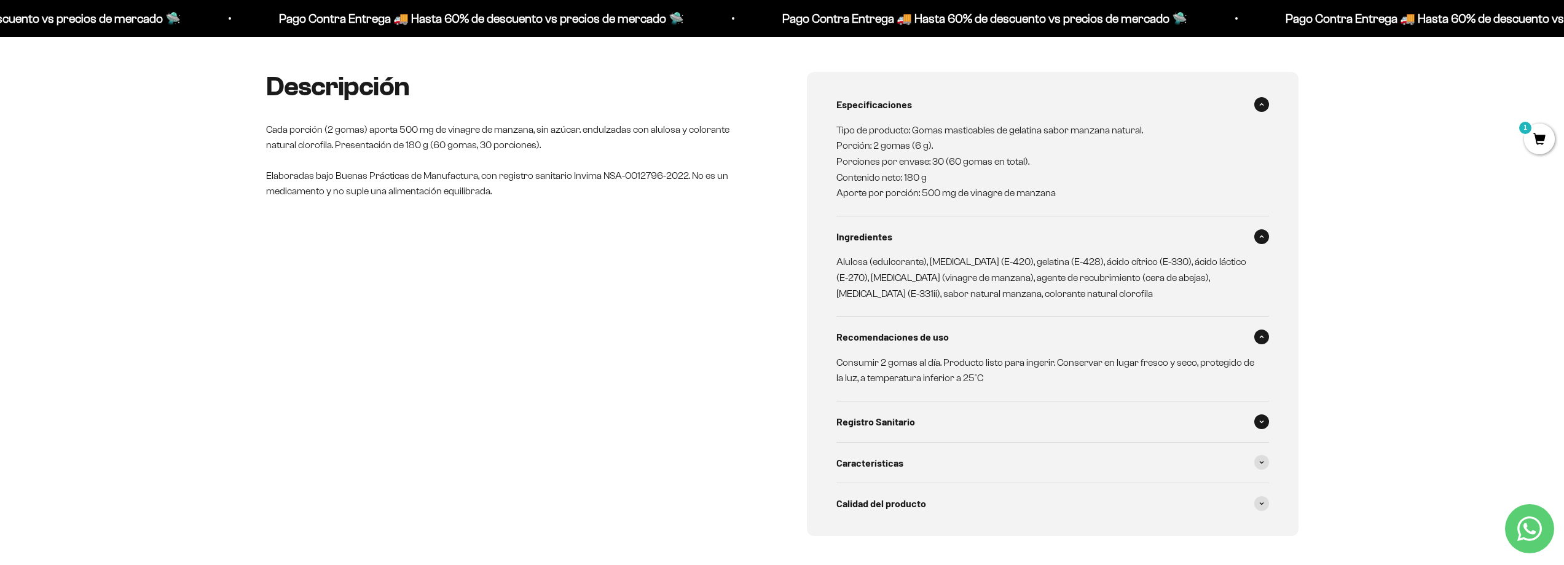
click at [893, 425] on span "Registro Sanitario" at bounding box center [876, 422] width 79 height 16
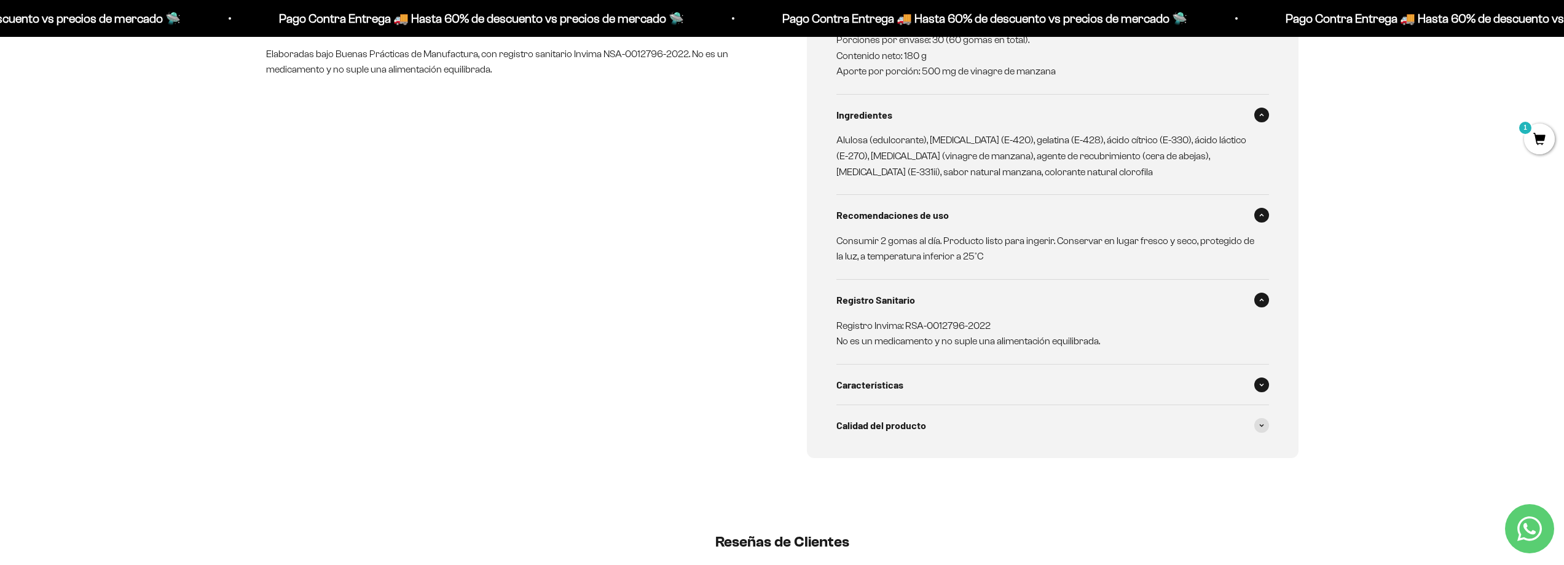
scroll to position [676, 0]
click at [891, 365] on div "Características" at bounding box center [1053, 383] width 433 height 41
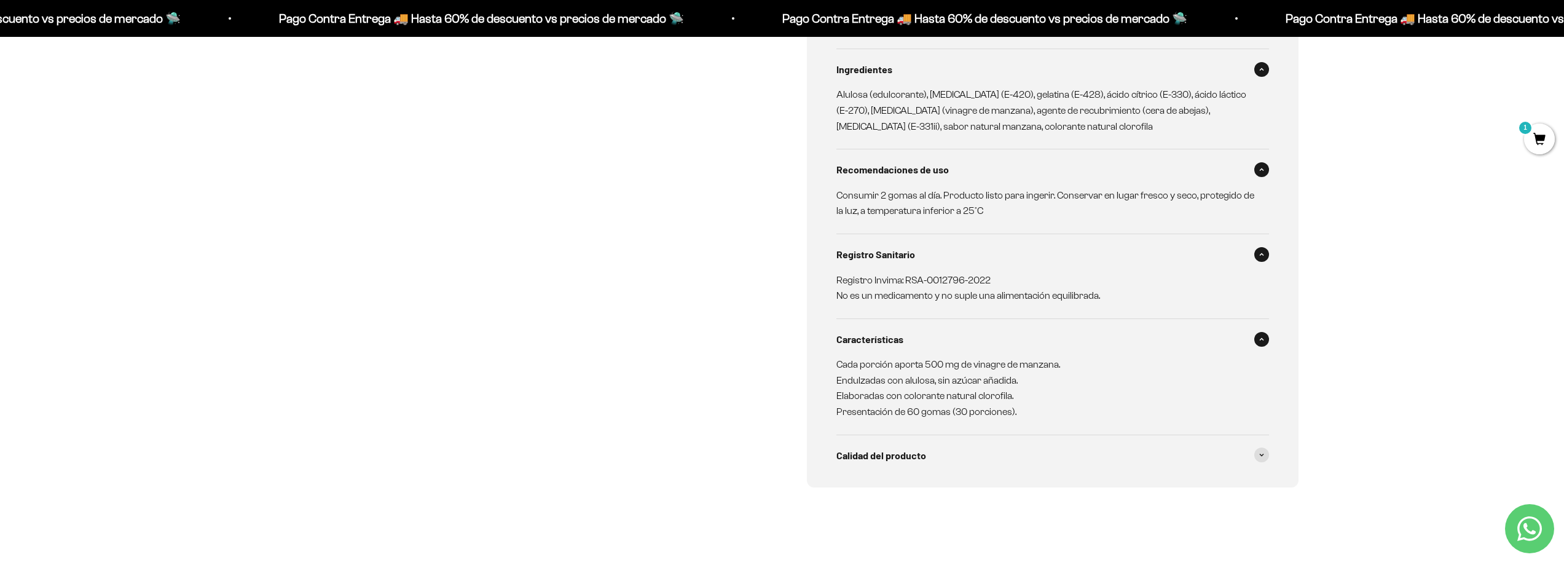
scroll to position [738, 0]
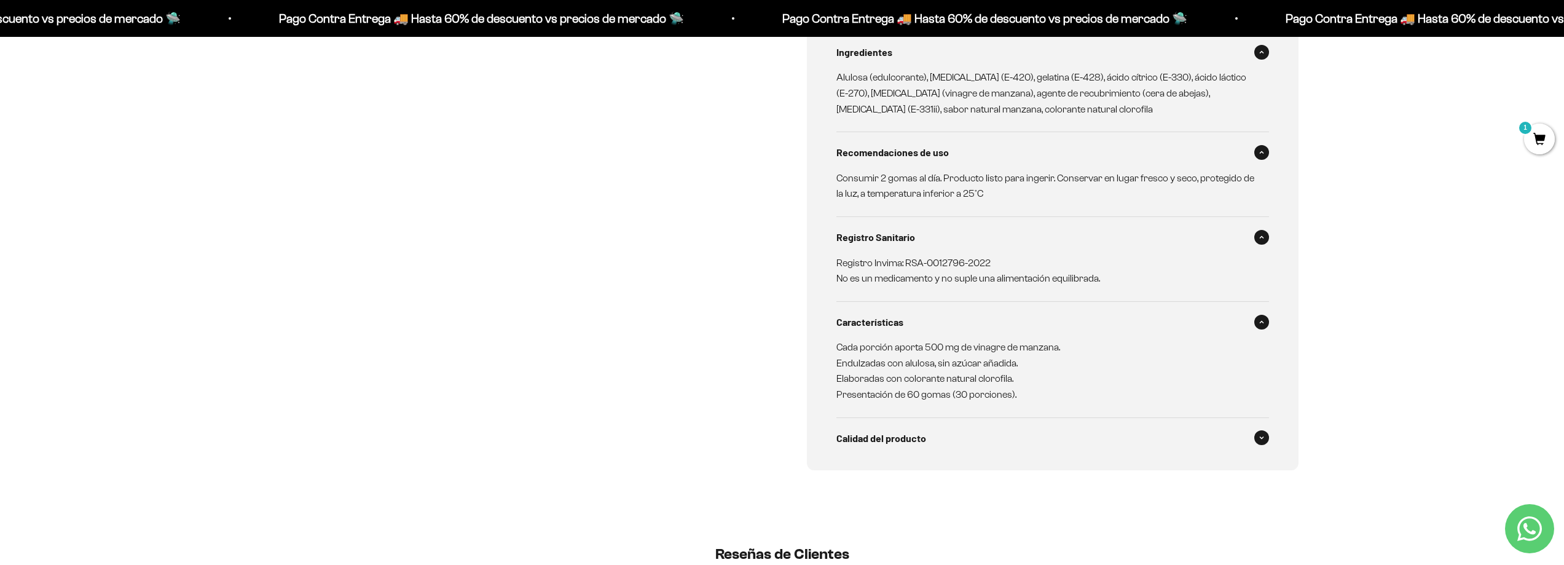
click at [886, 435] on span "Calidad del producto" at bounding box center [882, 438] width 90 height 16
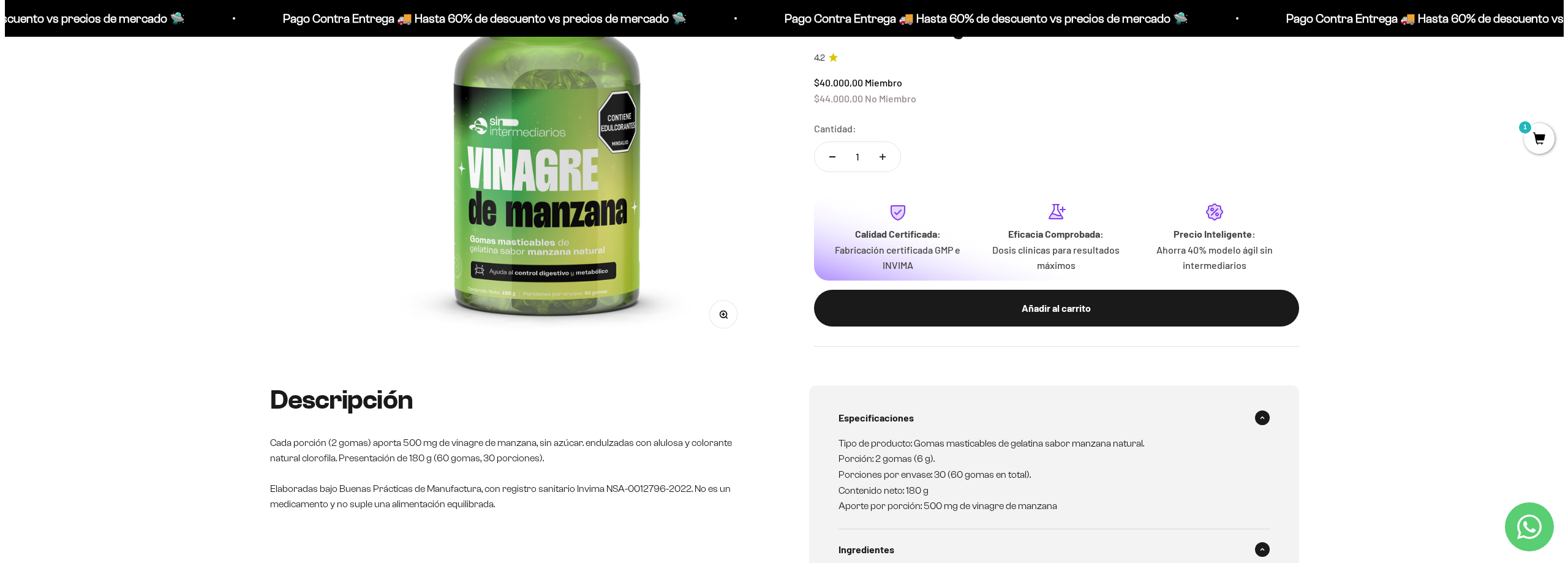
scroll to position [0, 0]
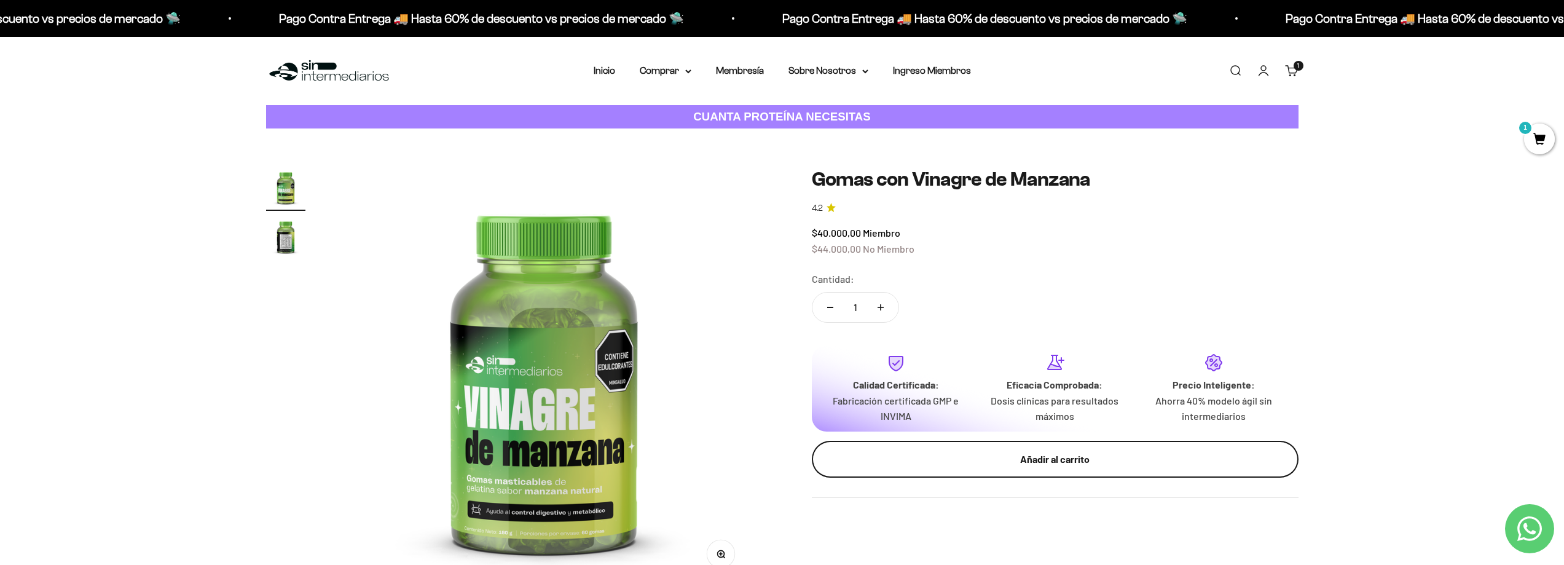
click at [1003, 450] on button "Añadir al carrito" at bounding box center [1055, 459] width 487 height 37
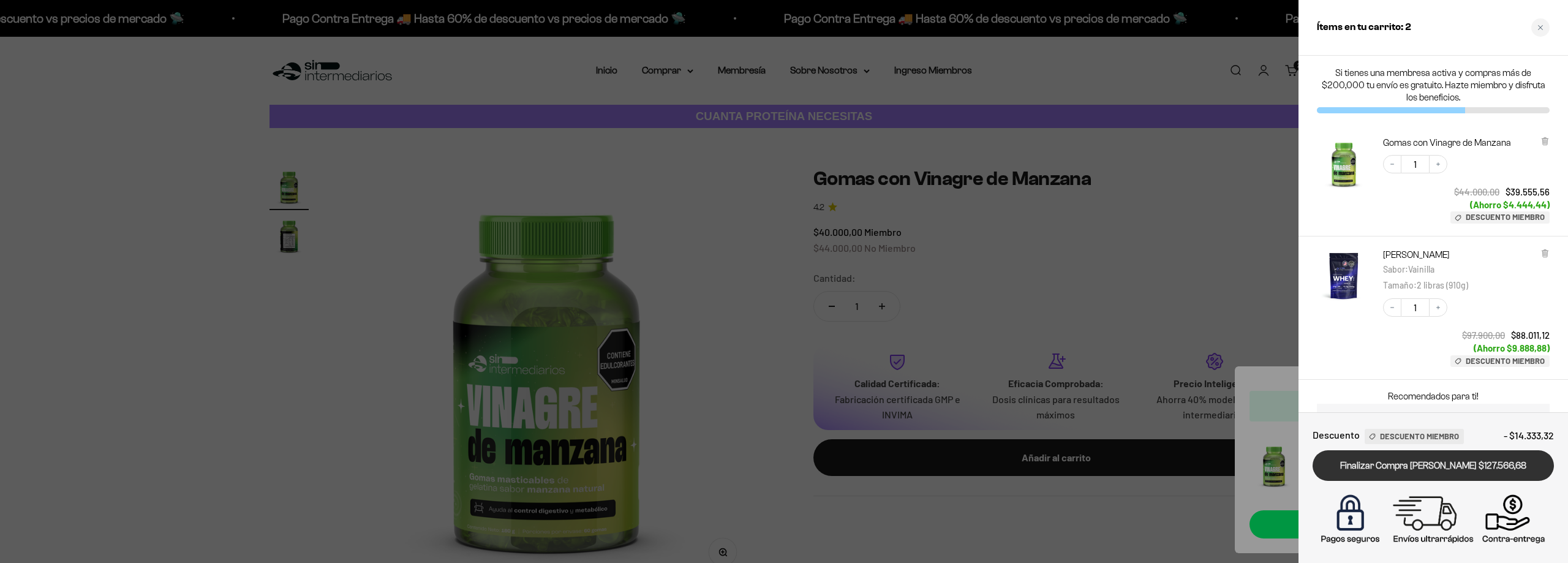
click at [1474, 463] on link "Finalizar Compra Segura $127.566,68" at bounding box center [1433, 465] width 241 height 31
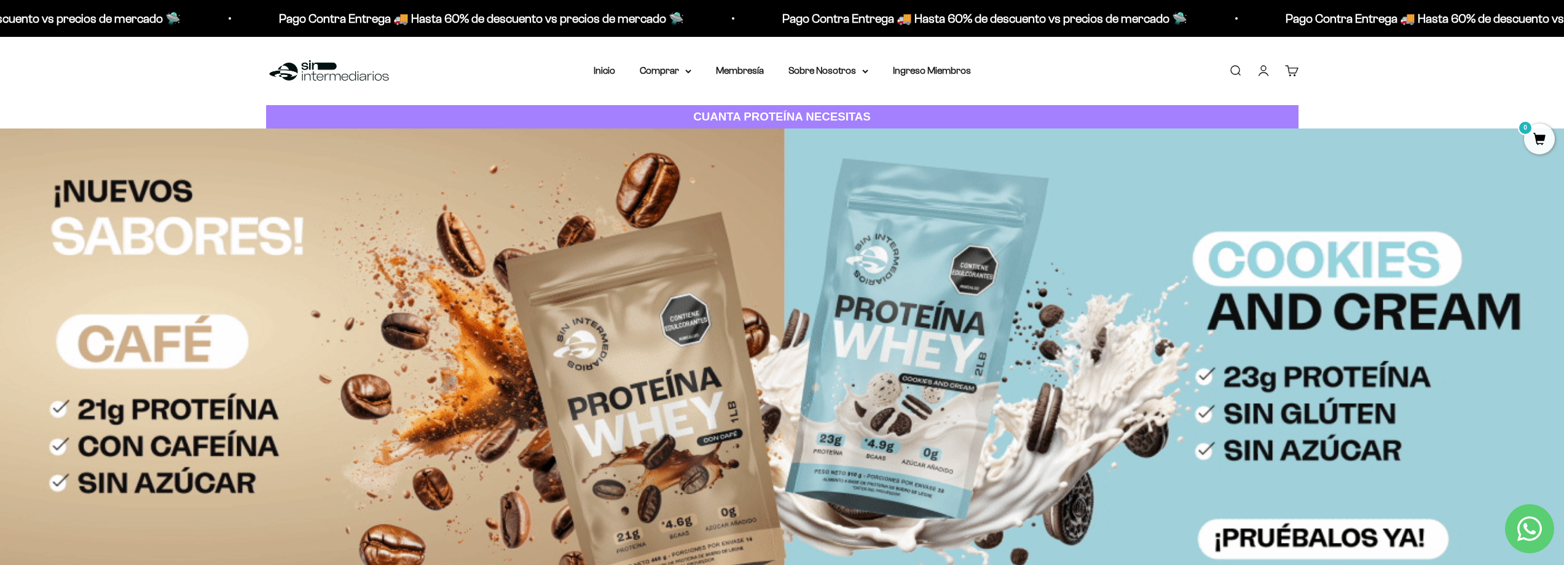
click at [1266, 67] on link "Cuenta" at bounding box center [1264, 71] width 14 height 14
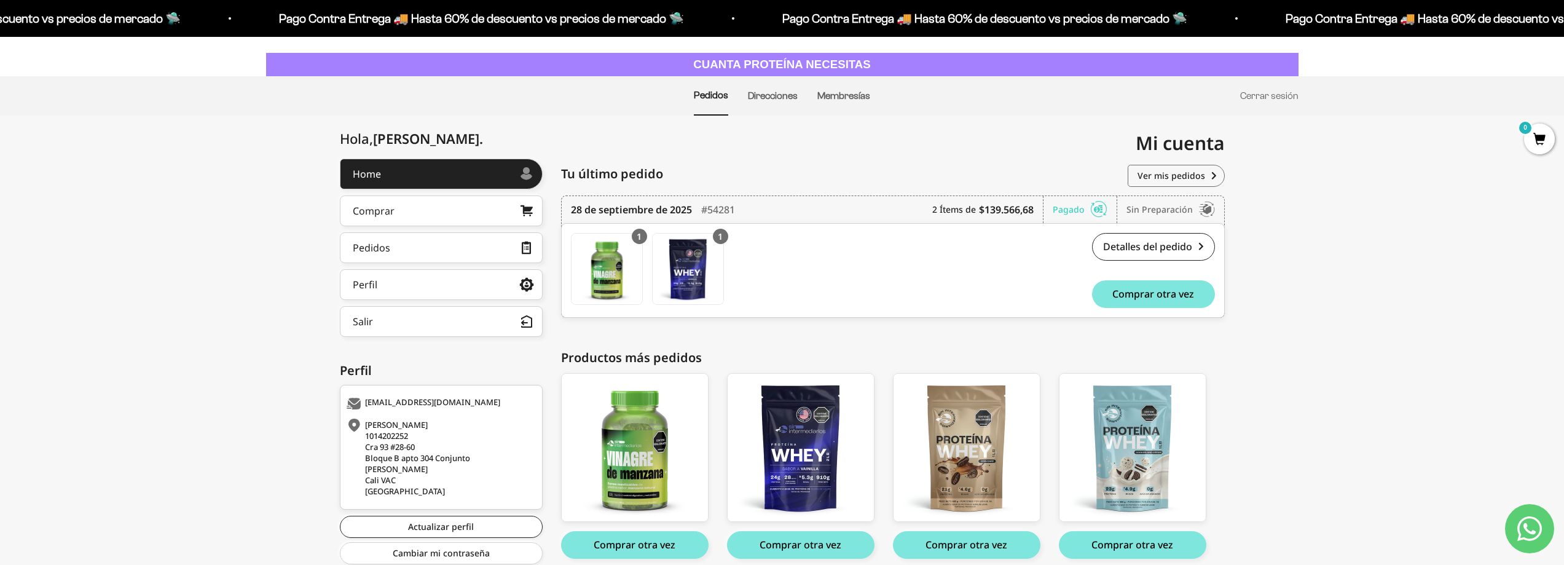
scroll to position [104, 0]
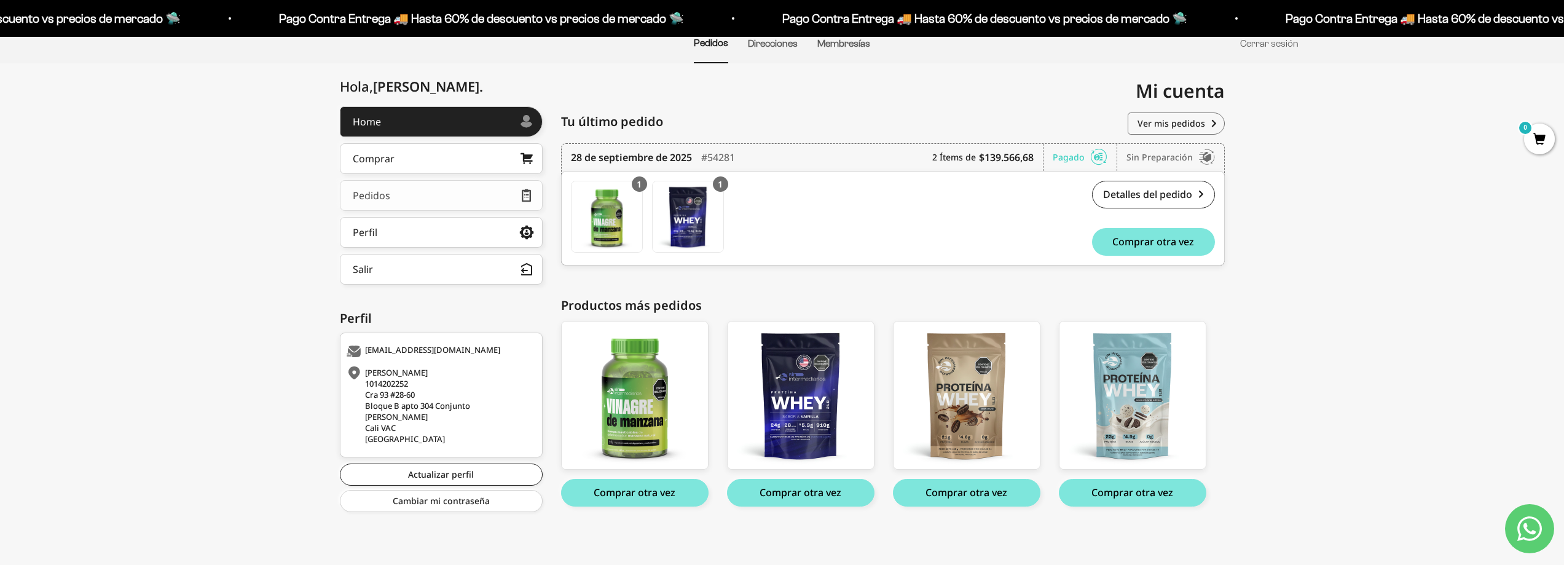
click at [459, 189] on link "Pedidos" at bounding box center [441, 195] width 203 height 31
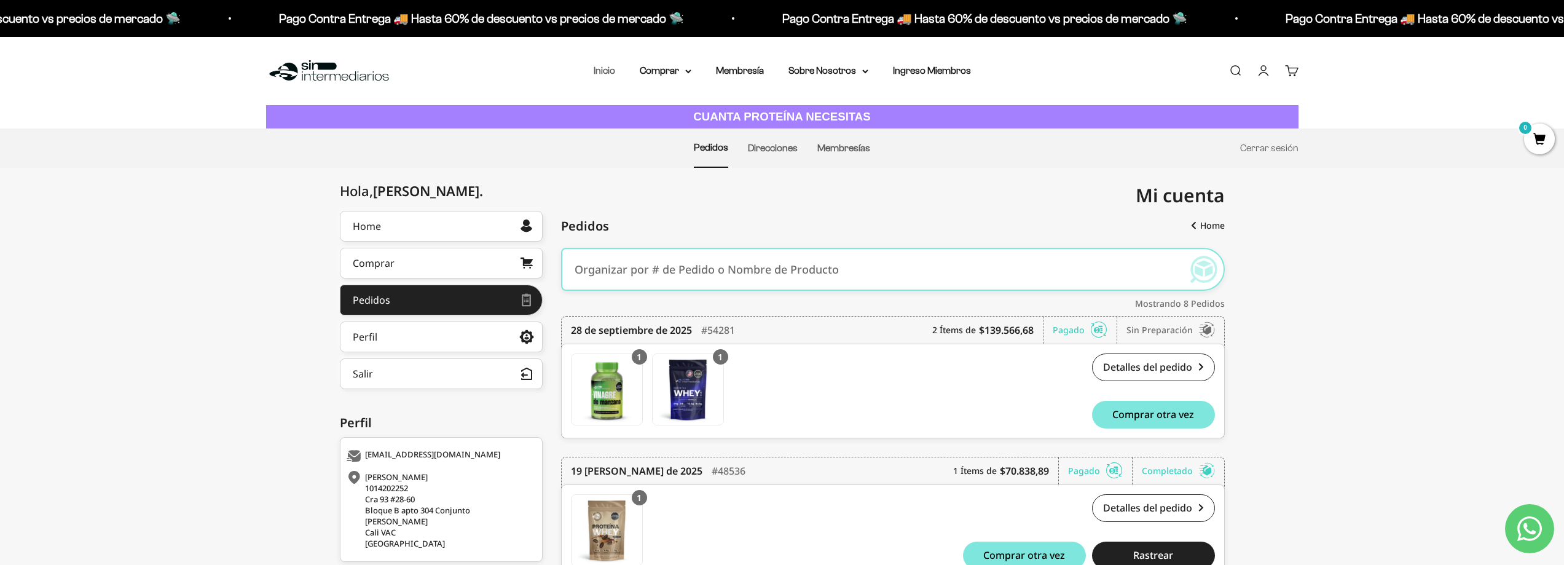
click at [605, 67] on link "Inicio" at bounding box center [605, 70] width 22 height 10
